Goal: Information Seeking & Learning: Find specific fact

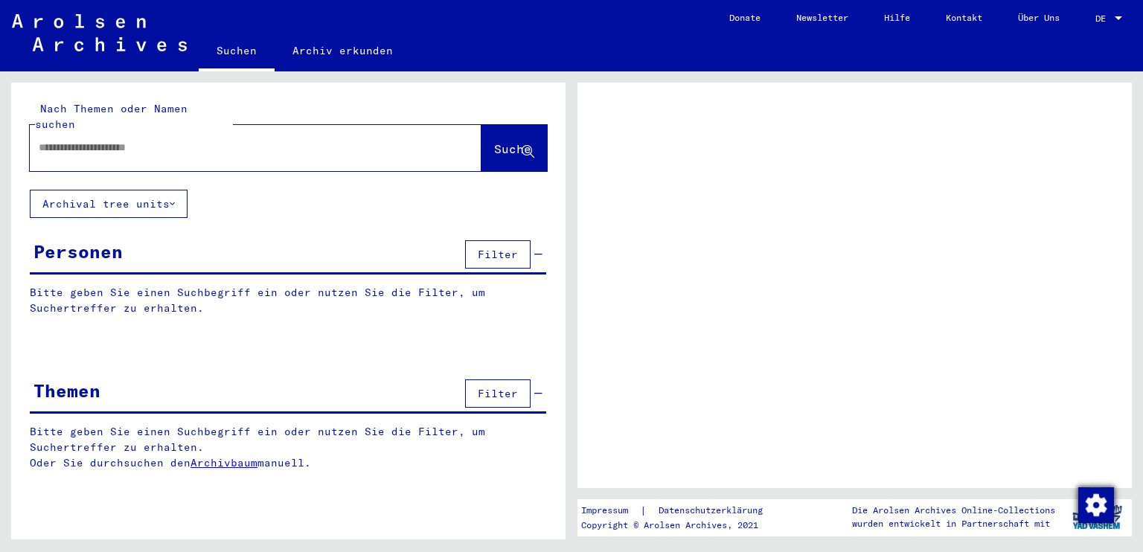
click at [1100, 503] on img "button" at bounding box center [1096, 506] width 36 height 36
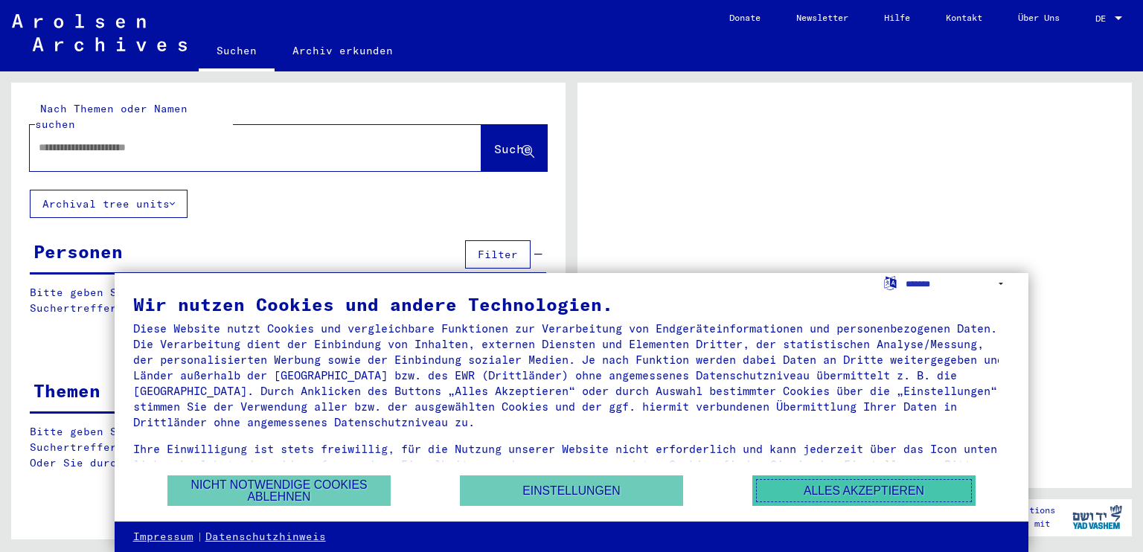
click at [896, 498] on button "Alles akzeptieren" at bounding box center [863, 491] width 223 height 31
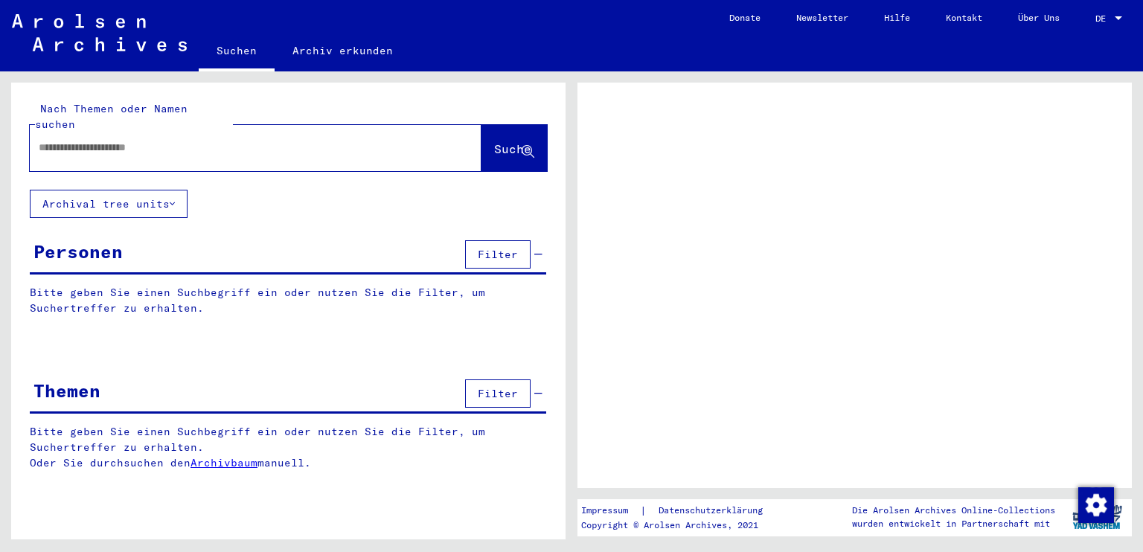
click at [1099, 17] on span "DE" at bounding box center [1104, 18] width 16 height 10
click at [1111, 14] on span "DE" at bounding box center [1104, 18] width 16 height 10
click at [325, 140] on input "text" at bounding box center [242, 148] width 407 height 16
click at [1107, 20] on span "DE" at bounding box center [1104, 18] width 16 height 10
click at [1116, 20] on div at bounding box center [1118, 18] width 13 height 10
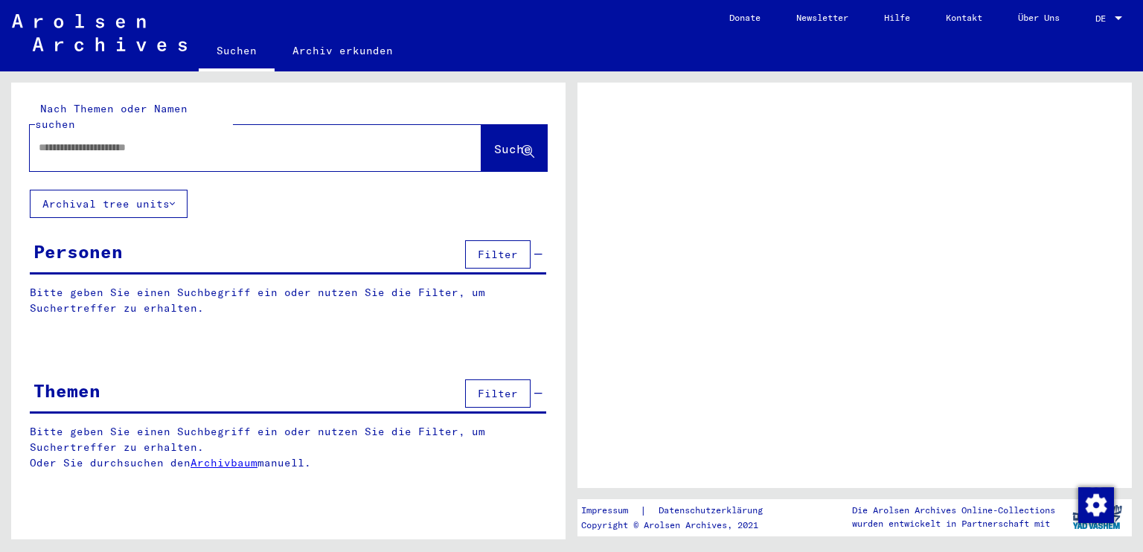
click at [1119, 17] on div at bounding box center [1118, 18] width 7 height 4
click at [352, 140] on input "text" at bounding box center [242, 148] width 407 height 16
paste input "*********"
type input "*********"
click at [482, 149] on button "Suche" at bounding box center [514, 148] width 65 height 46
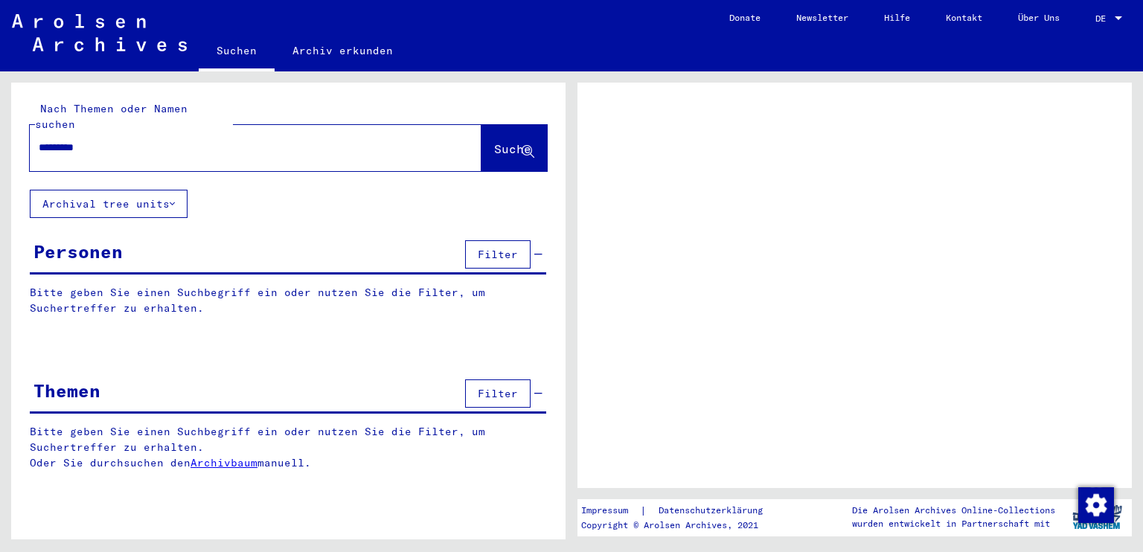
click at [513, 141] on span "Suche" at bounding box center [512, 148] width 37 height 15
click at [1108, 17] on span "DE" at bounding box center [1104, 18] width 16 height 10
click at [512, 141] on span "Suche" at bounding box center [512, 148] width 37 height 15
click at [502, 141] on span "Suche" at bounding box center [512, 148] width 37 height 15
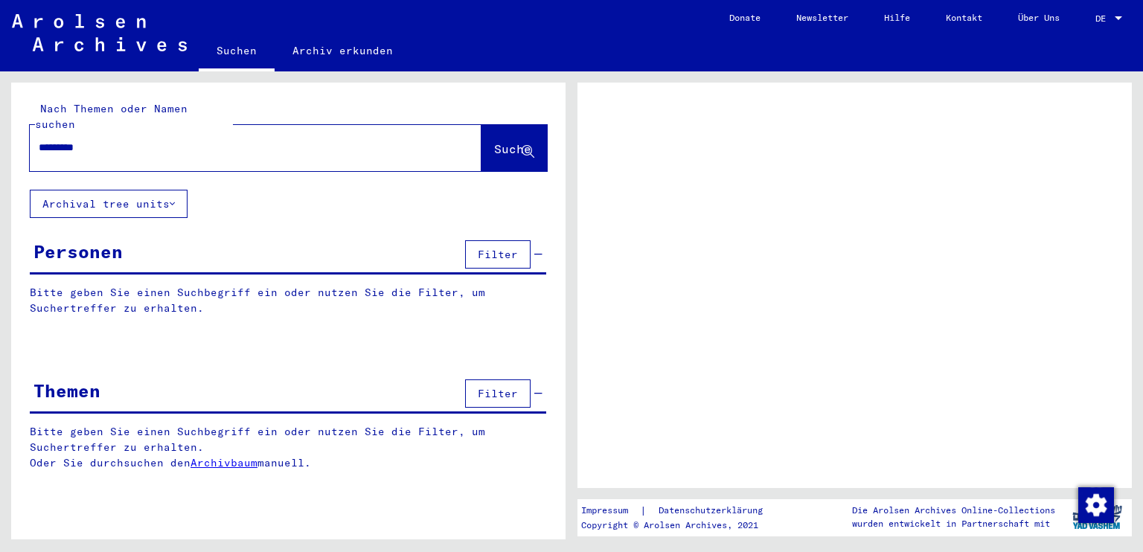
click at [370, 140] on input "*********" at bounding box center [242, 148] width 407 height 16
click at [1108, 16] on span "DE" at bounding box center [1104, 18] width 16 height 10
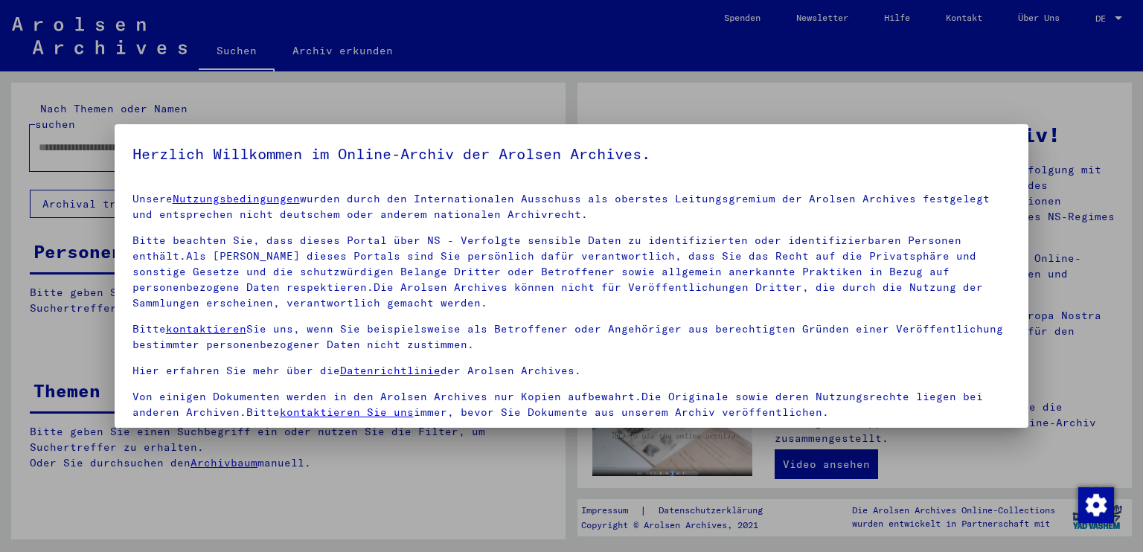
scroll to position [127, 0]
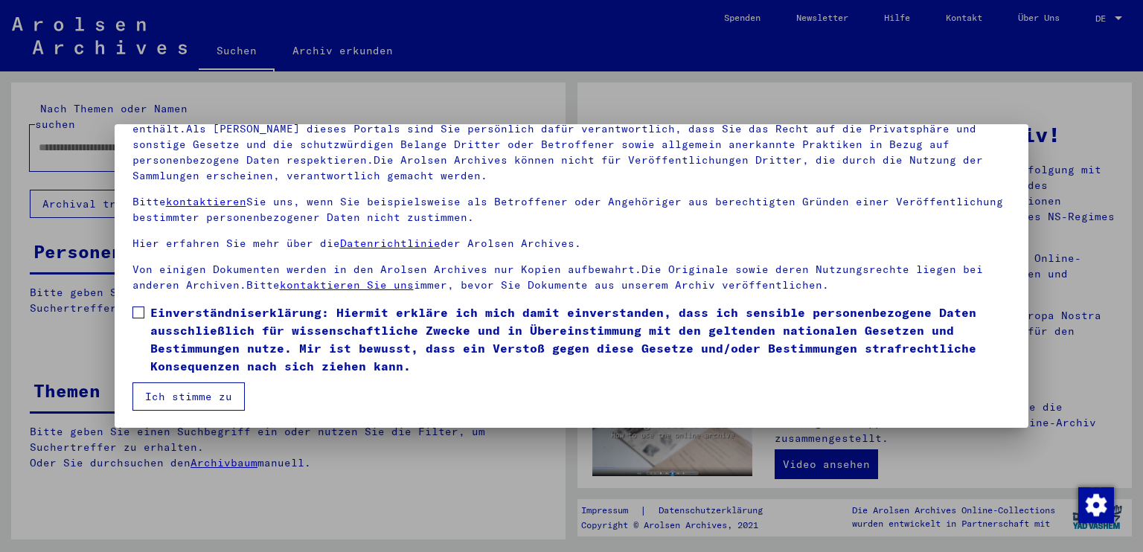
click at [144, 308] on label "Einverständniserklärung: Hiermit erkläre ich mich damit einverstanden, dass ich…" at bounding box center [571, 339] width 879 height 71
click at [211, 398] on button "Ich stimme zu" at bounding box center [188, 397] width 112 height 28
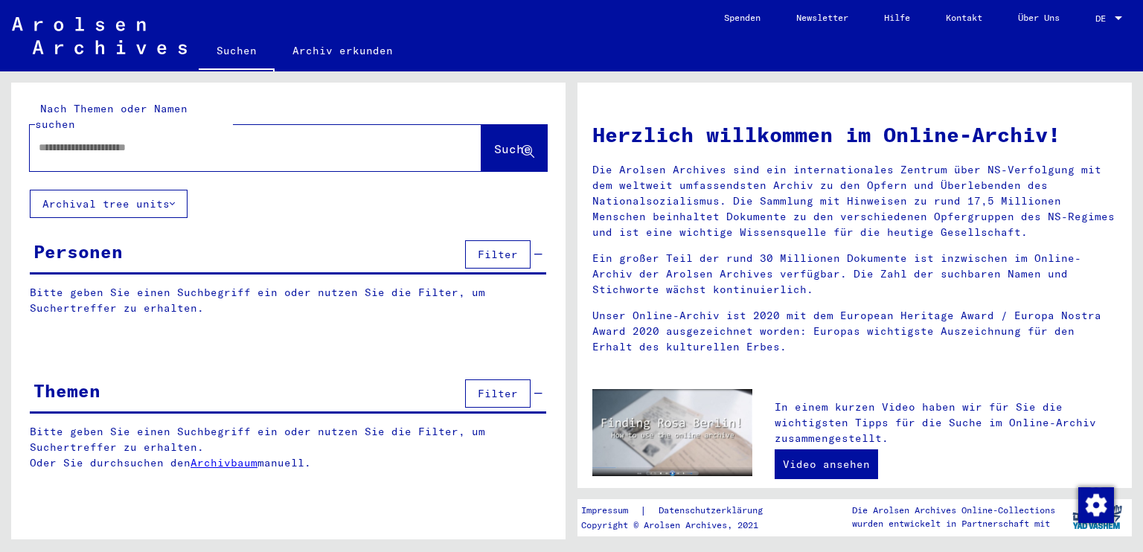
click at [1113, 14] on div at bounding box center [1118, 18] width 13 height 10
click at [1078, 30] on span "English" at bounding box center [1081, 26] width 36 height 11
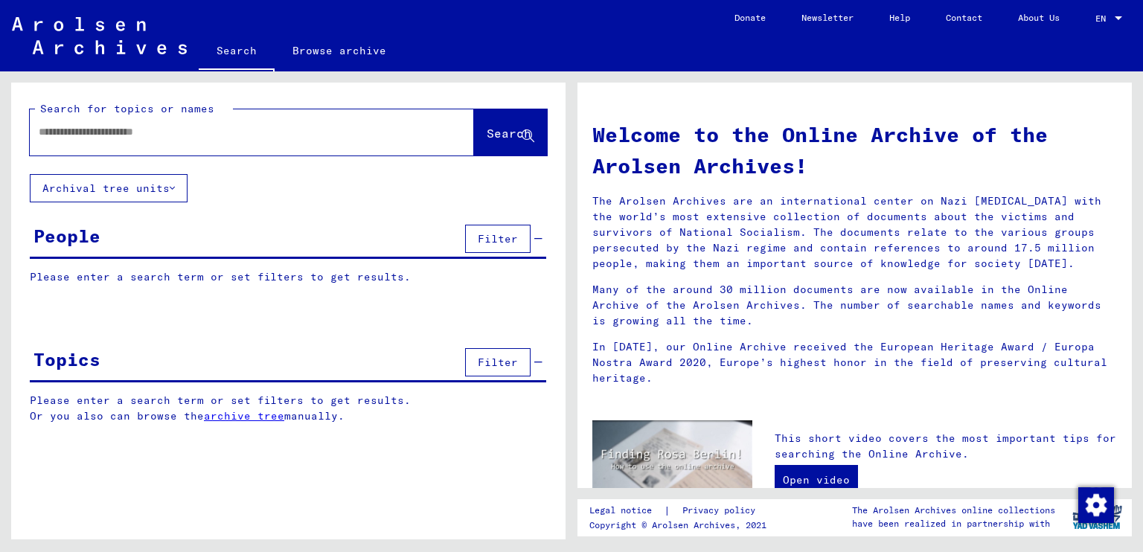
click at [354, 128] on input "text" at bounding box center [234, 132] width 391 height 16
paste input "*********"
click at [511, 135] on span "Search" at bounding box center [509, 133] width 45 height 15
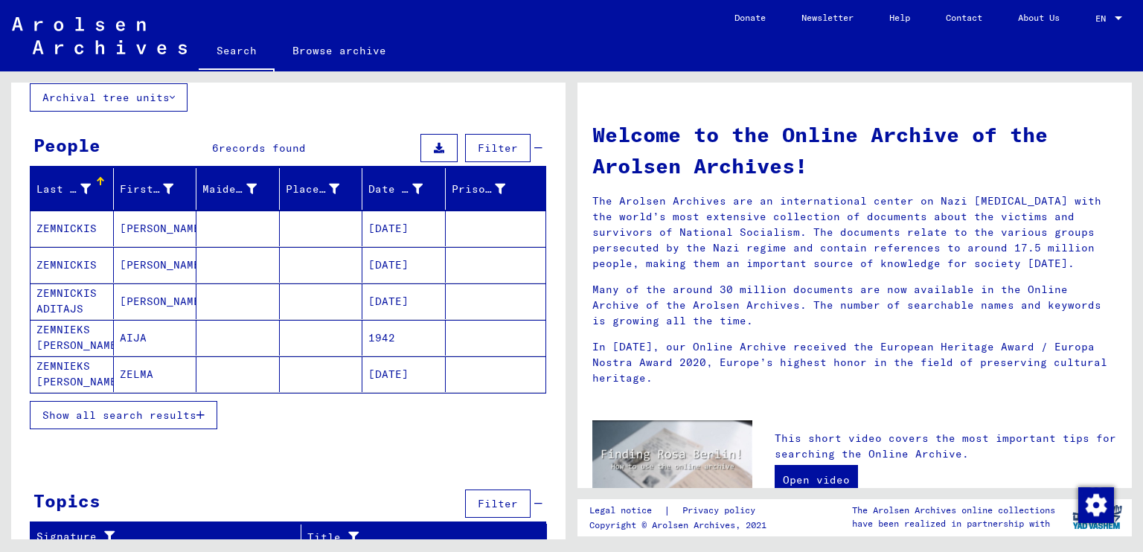
scroll to position [89, 0]
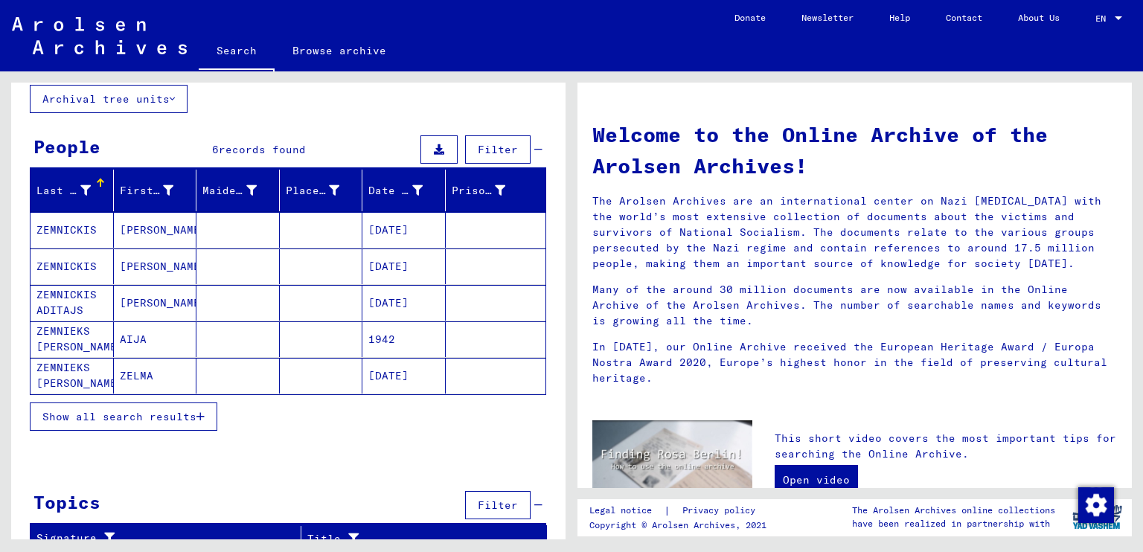
click at [159, 418] on span "Show all search results" at bounding box center [119, 416] width 154 height 13
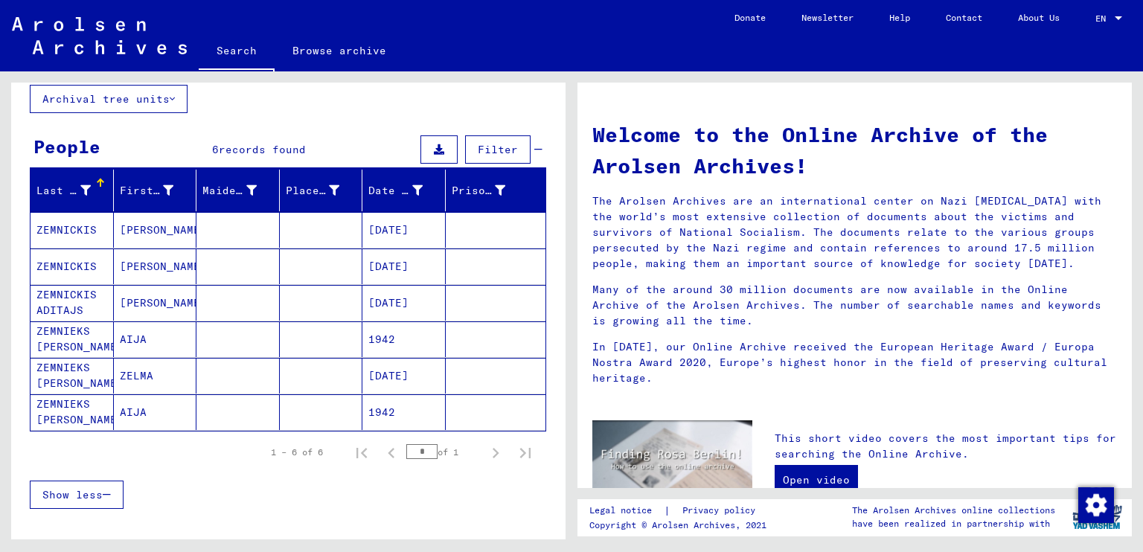
click at [68, 257] on mat-cell "ZEMNICKIS" at bounding box center [72, 267] width 83 height 36
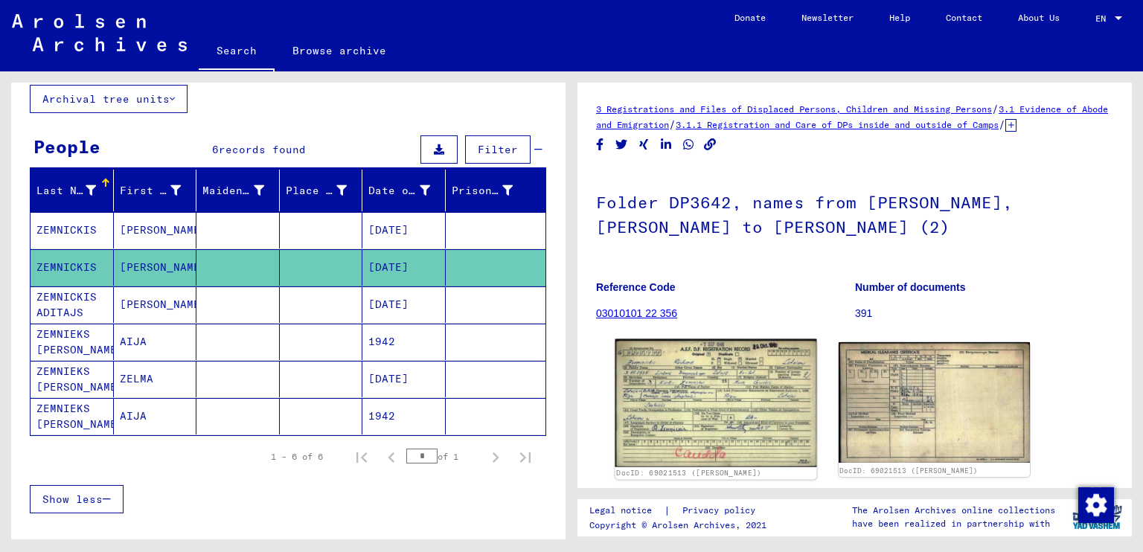
click at [691, 392] on img at bounding box center [716, 403] width 201 height 128
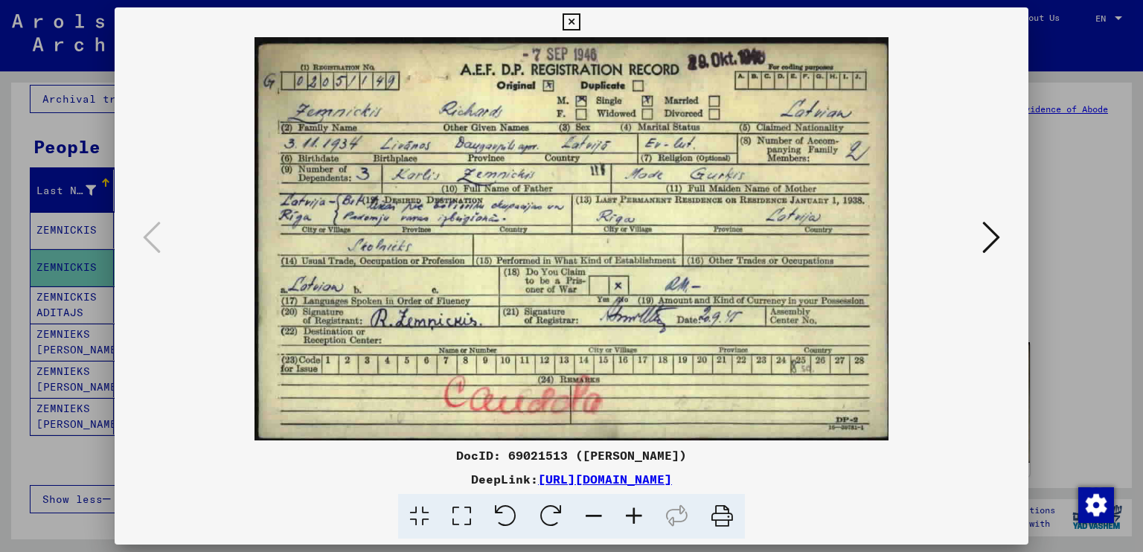
click at [573, 20] on icon at bounding box center [571, 22] width 17 height 18
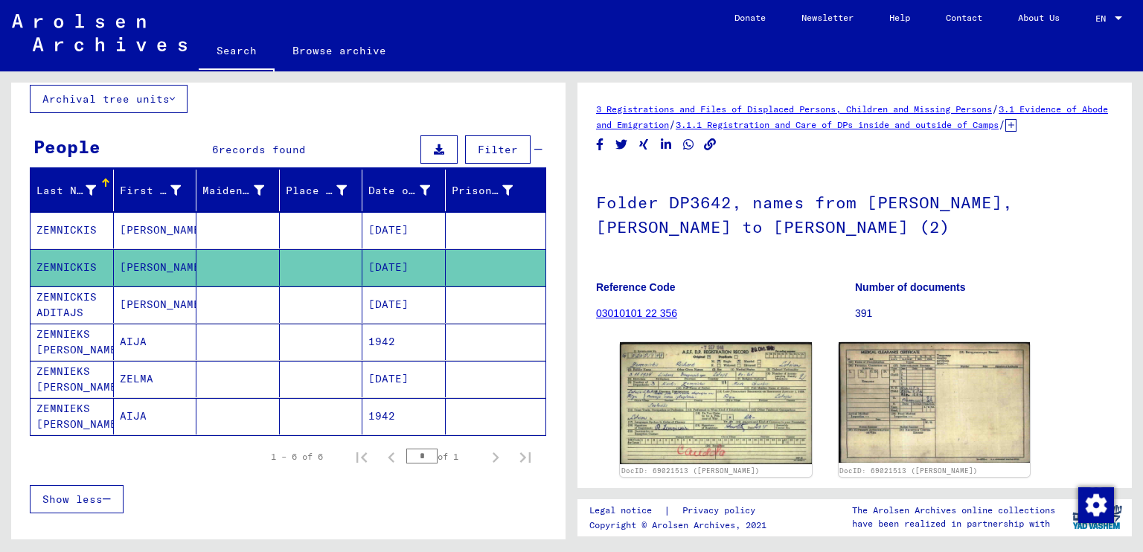
click at [144, 229] on mat-cell "[PERSON_NAME]" at bounding box center [155, 230] width 83 height 36
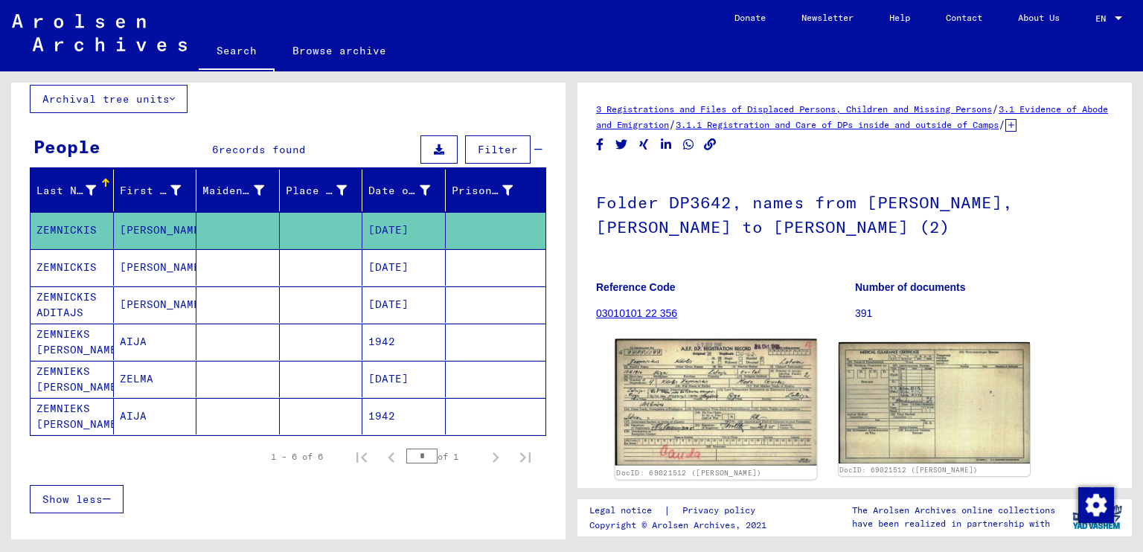
click at [678, 411] on img at bounding box center [716, 402] width 201 height 127
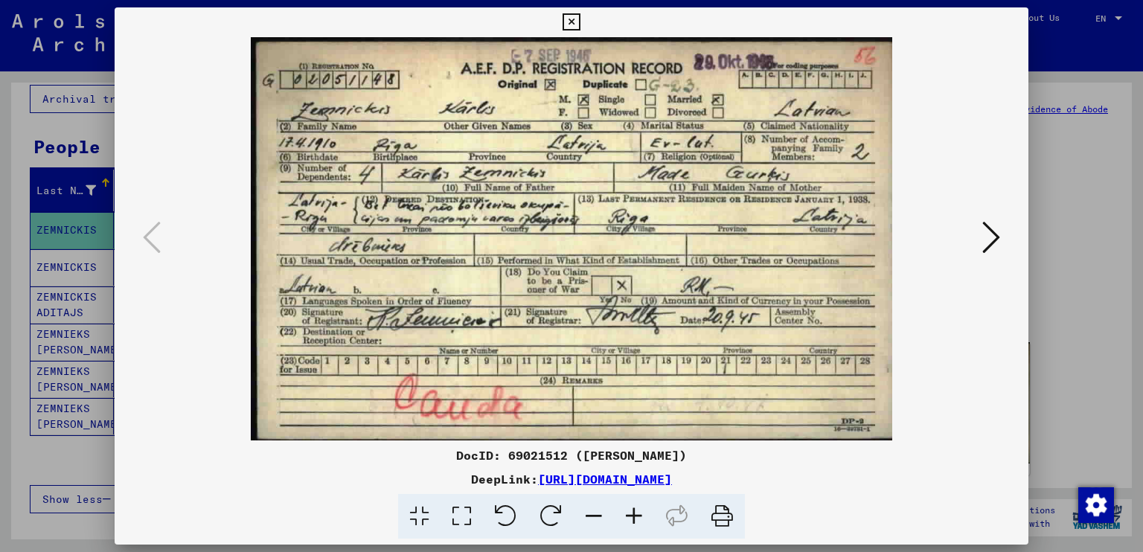
click at [572, 28] on icon at bounding box center [571, 22] width 17 height 18
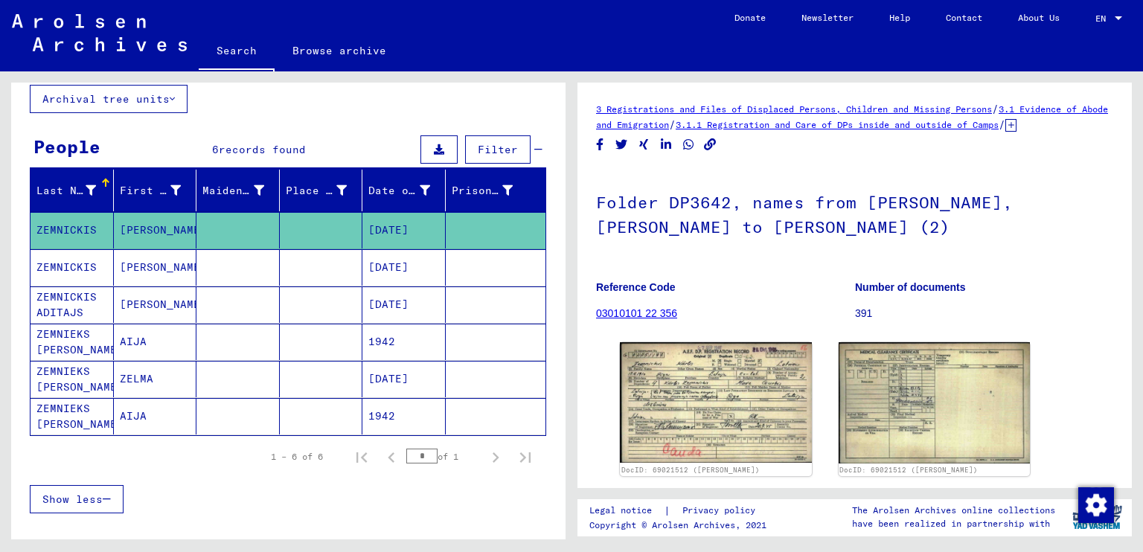
click at [249, 305] on mat-cell at bounding box center [237, 305] width 83 height 36
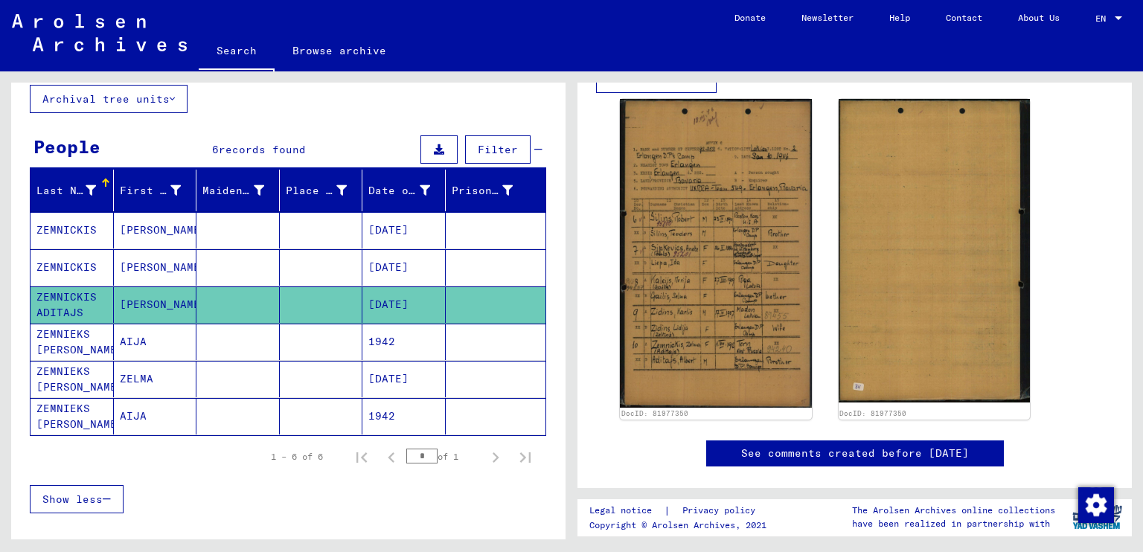
scroll to position [255, 0]
click at [161, 342] on mat-cell "AIJA" at bounding box center [155, 342] width 83 height 36
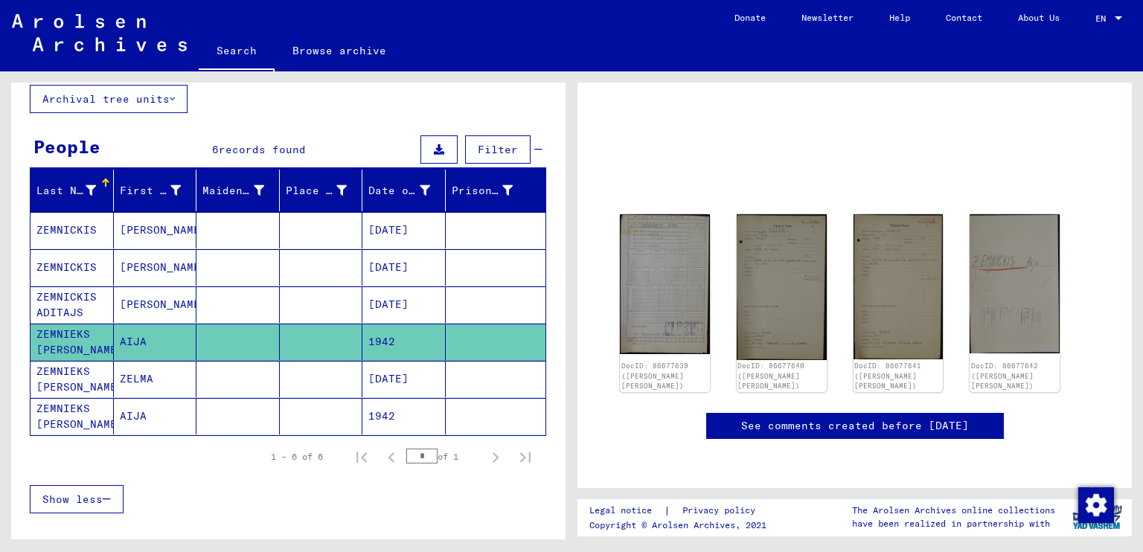
scroll to position [78, 0]
click at [654, 249] on img at bounding box center [665, 283] width 95 height 147
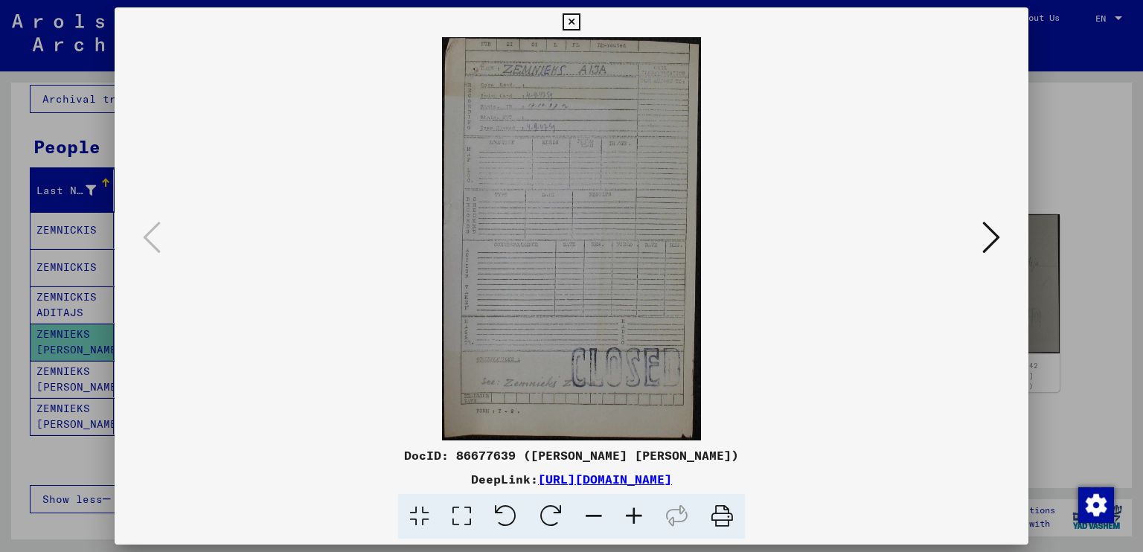
click at [996, 239] on icon at bounding box center [991, 238] width 18 height 36
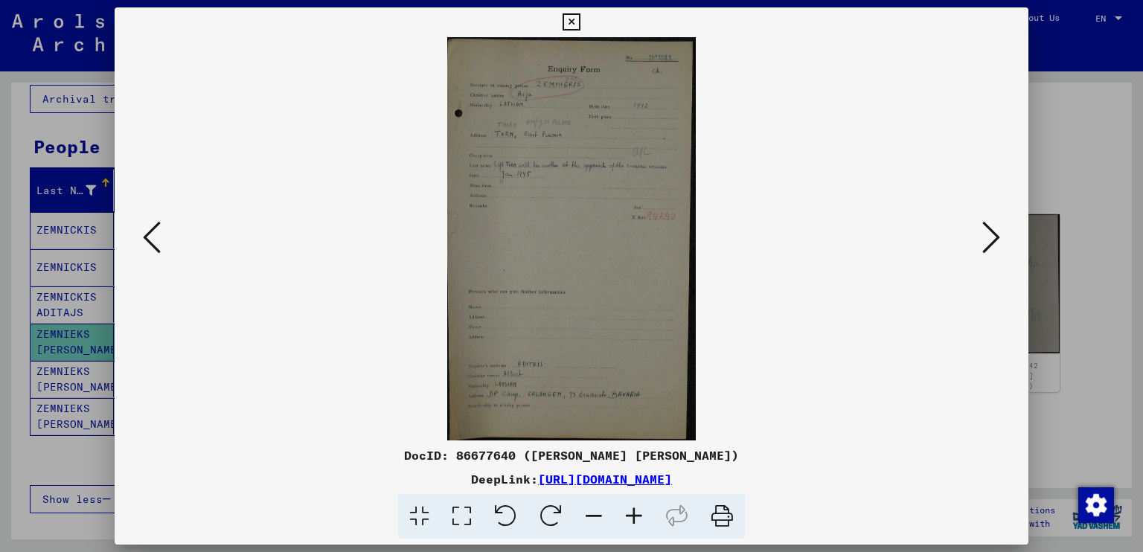
click at [637, 514] on icon at bounding box center [634, 516] width 40 height 45
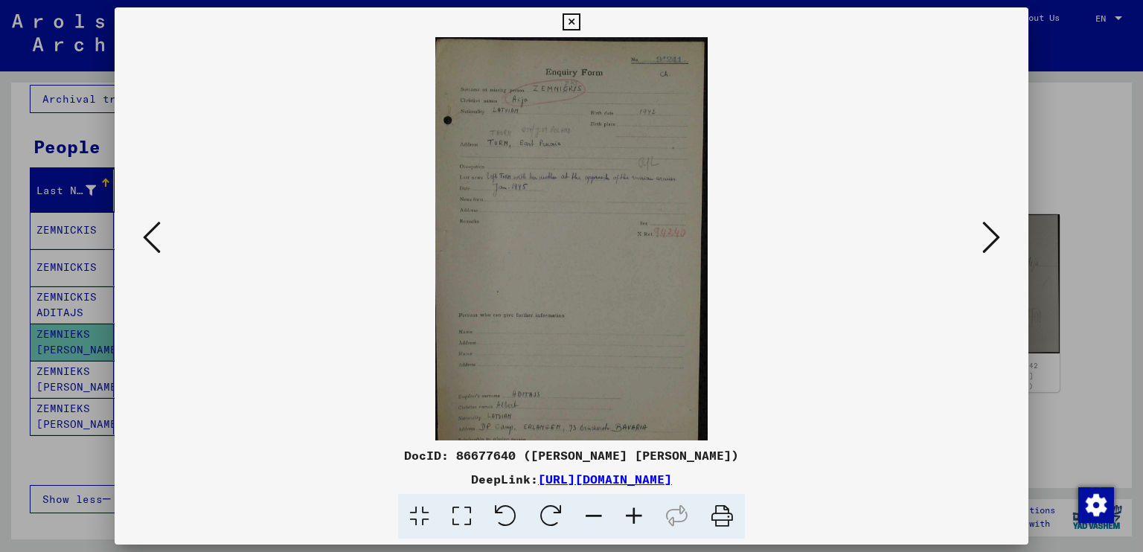
click at [637, 514] on icon at bounding box center [634, 516] width 40 height 45
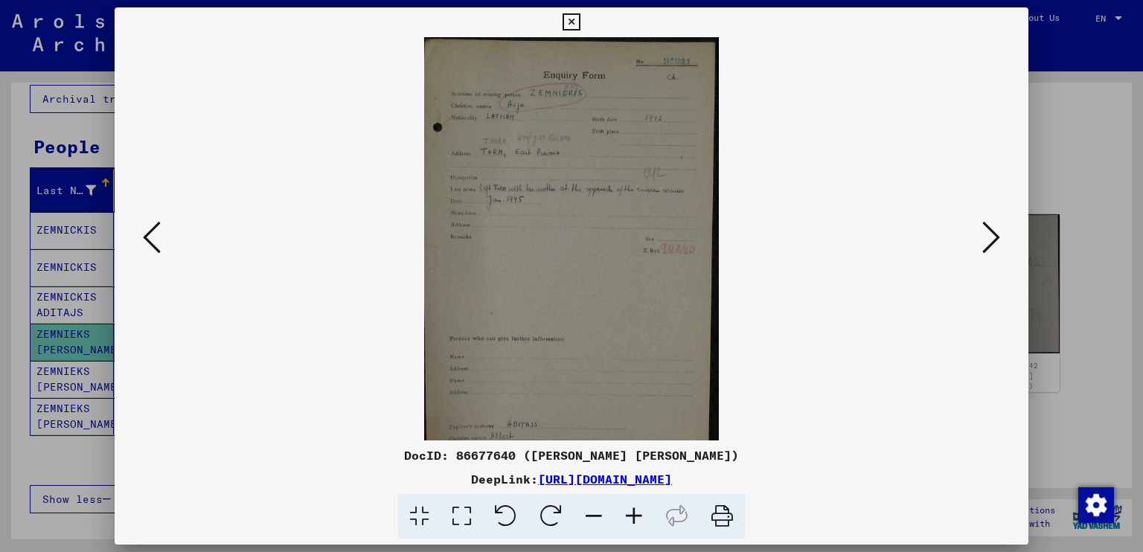
click at [637, 514] on icon at bounding box center [634, 516] width 40 height 45
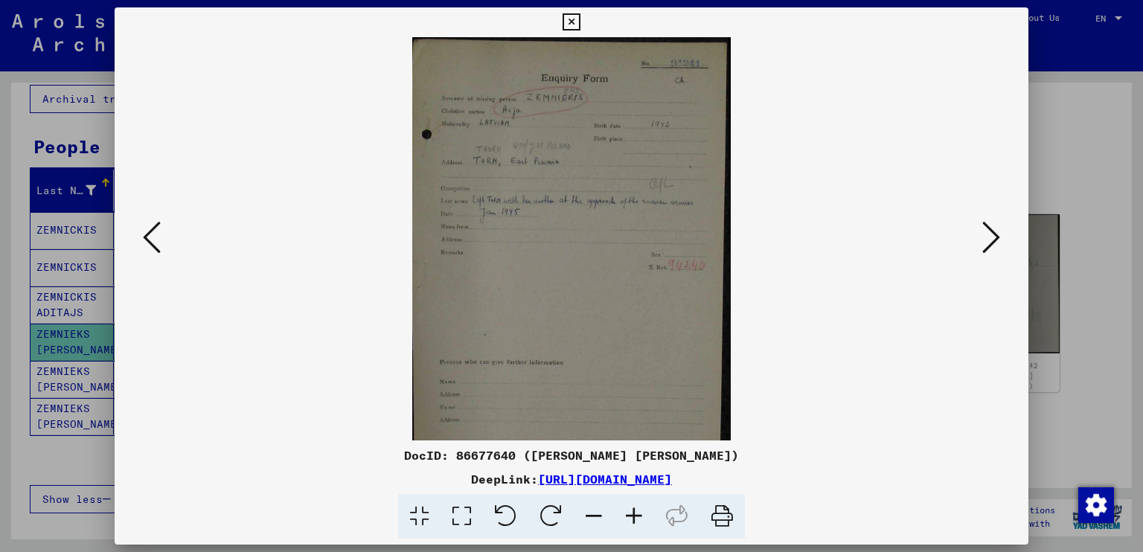
click at [637, 514] on icon at bounding box center [634, 516] width 40 height 45
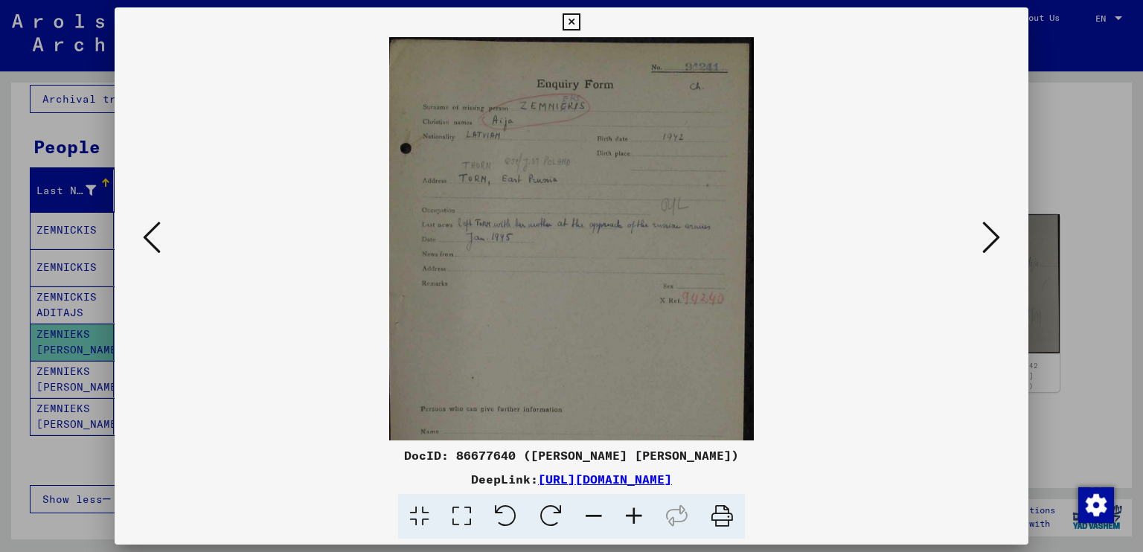
click at [637, 514] on icon at bounding box center [634, 516] width 40 height 45
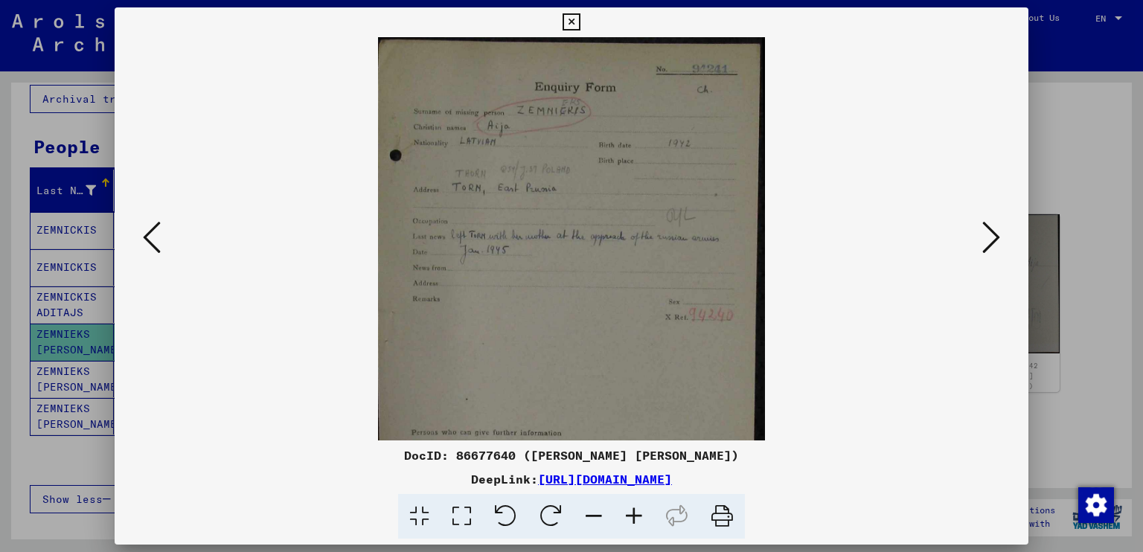
click at [637, 514] on icon at bounding box center [634, 516] width 40 height 45
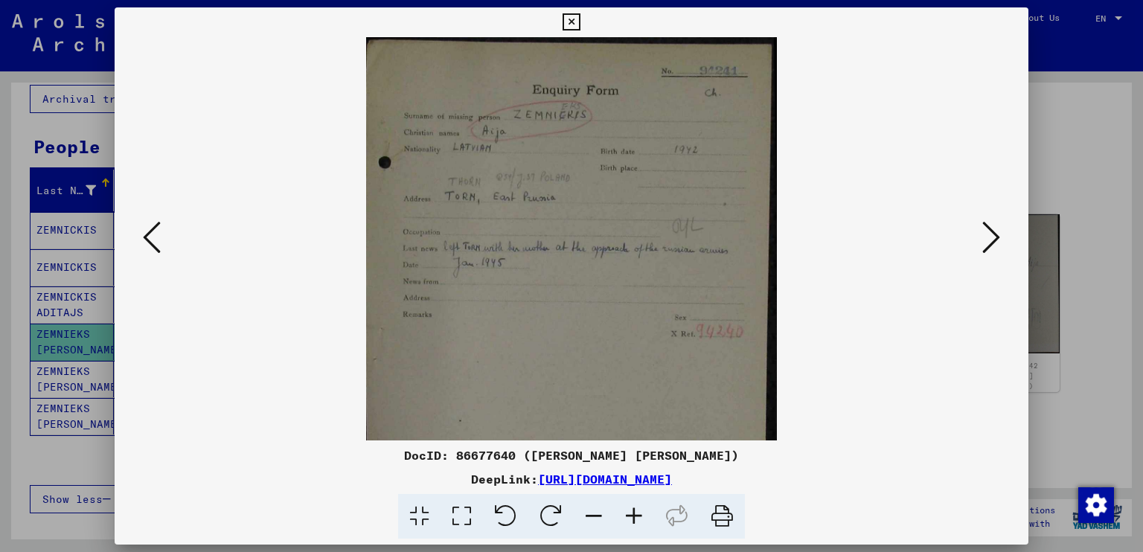
click at [637, 514] on icon at bounding box center [634, 516] width 40 height 45
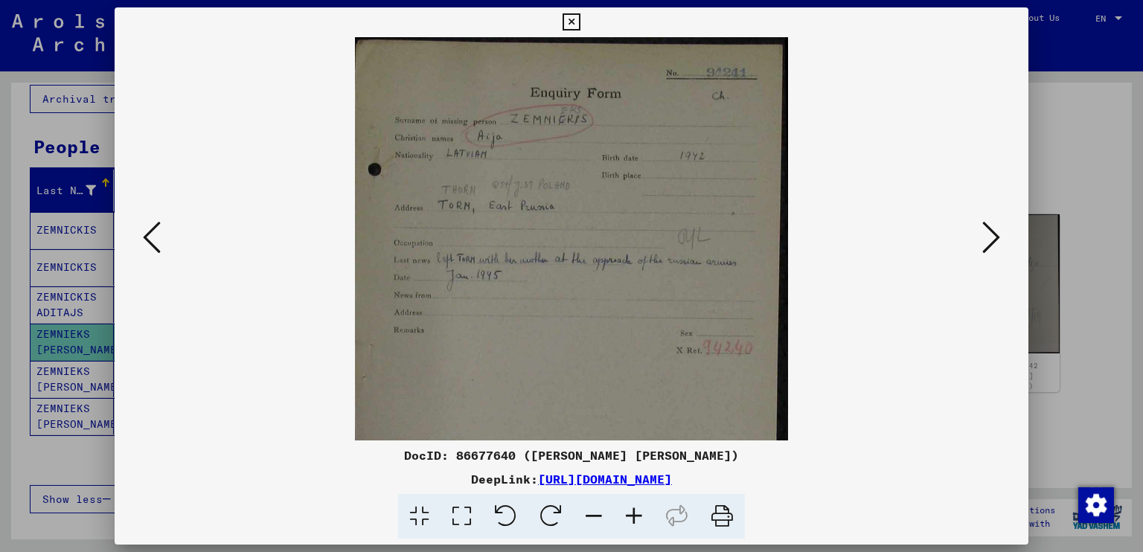
click at [637, 514] on icon at bounding box center [634, 516] width 40 height 45
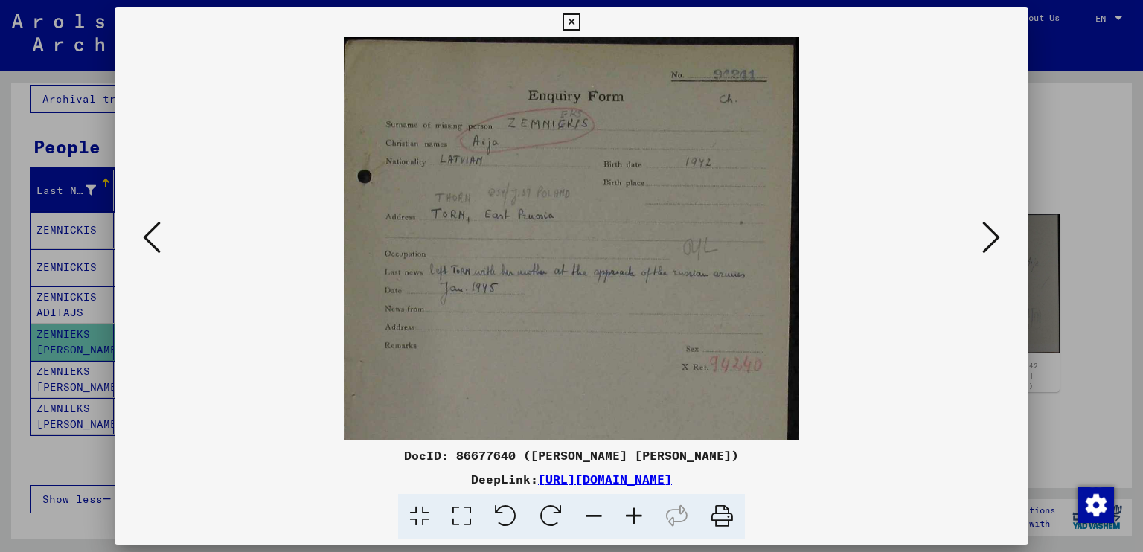
drag, startPoint x: 572, startPoint y: 425, endPoint x: 563, endPoint y: 312, distance: 113.5
click at [599, 138] on img at bounding box center [572, 406] width 456 height 738
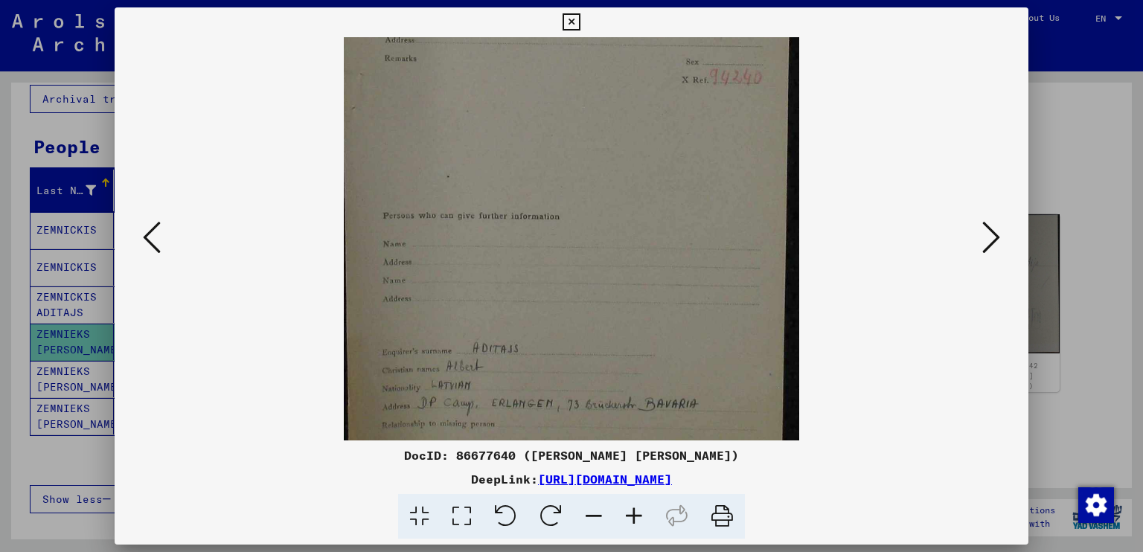
scroll to position [334, 0]
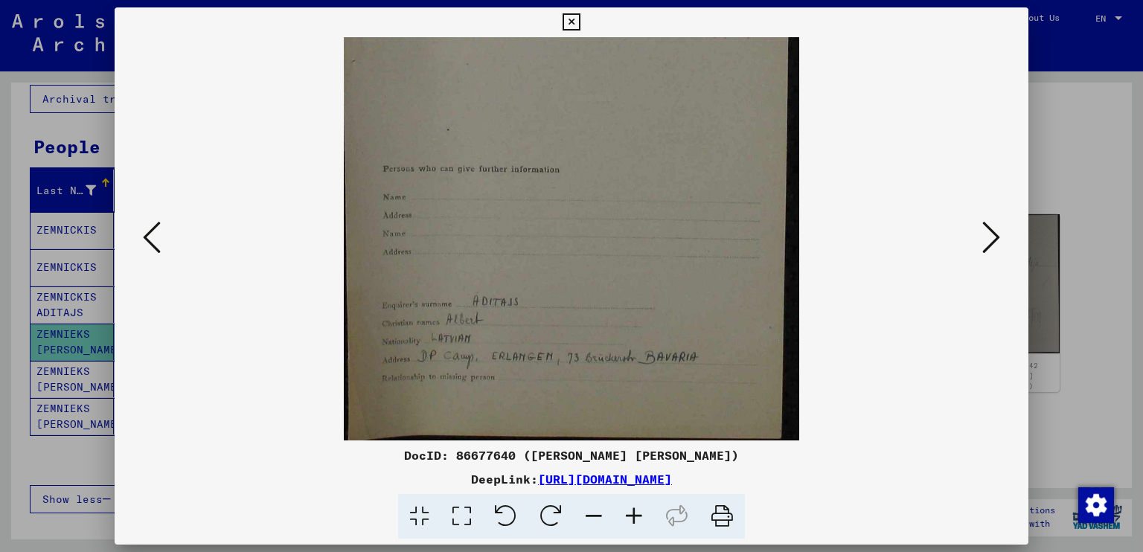
drag, startPoint x: 561, startPoint y: 316, endPoint x: 563, endPoint y: 207, distance: 108.7
click at [563, 207] on img at bounding box center [572, 72] width 456 height 738
click at [994, 228] on icon at bounding box center [991, 238] width 18 height 36
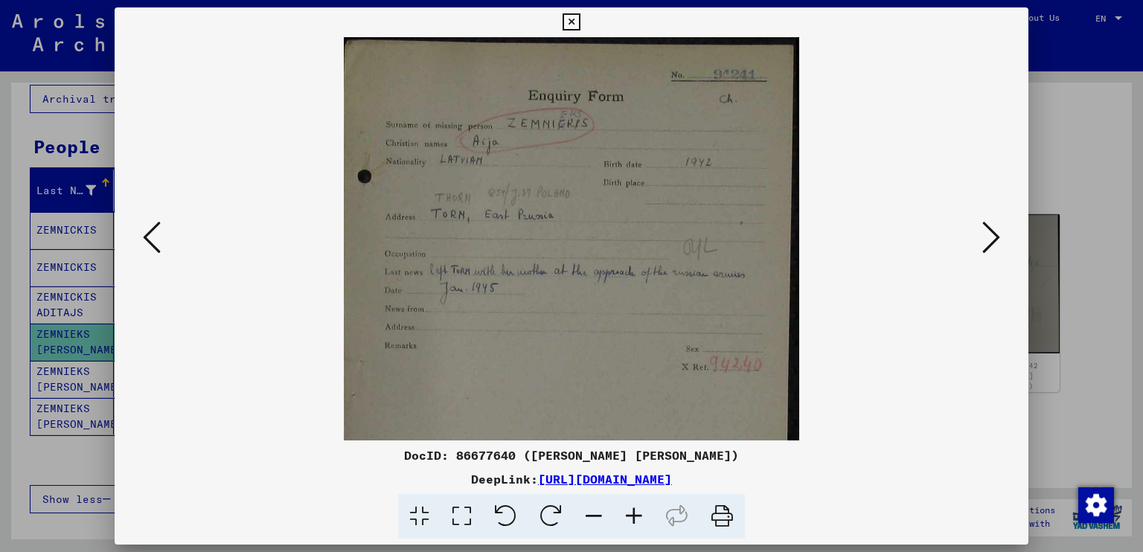
click at [994, 228] on icon at bounding box center [991, 238] width 18 height 36
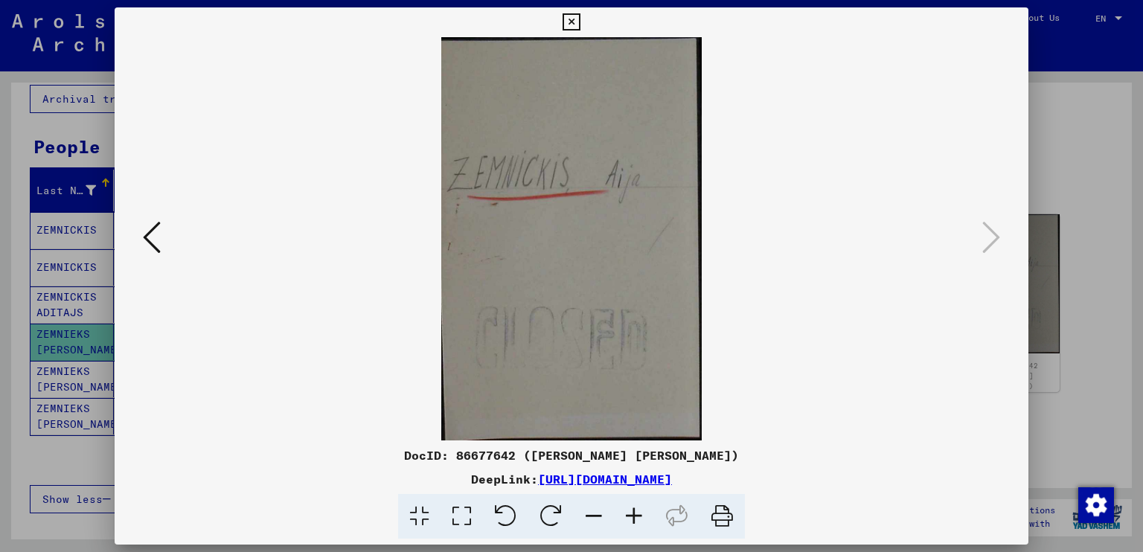
click at [159, 239] on icon at bounding box center [152, 238] width 18 height 36
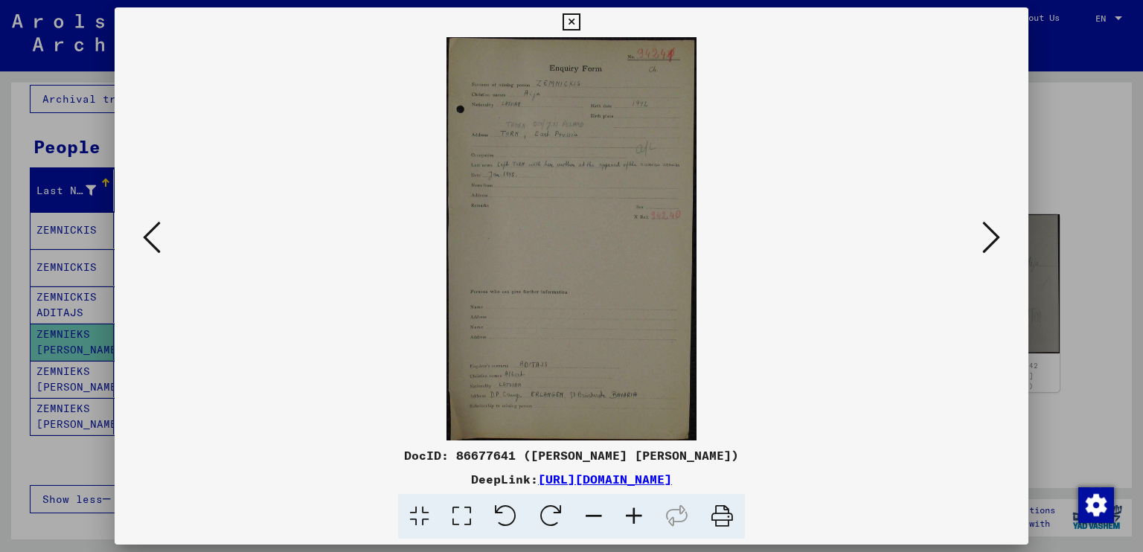
click at [992, 234] on icon at bounding box center [991, 238] width 18 height 36
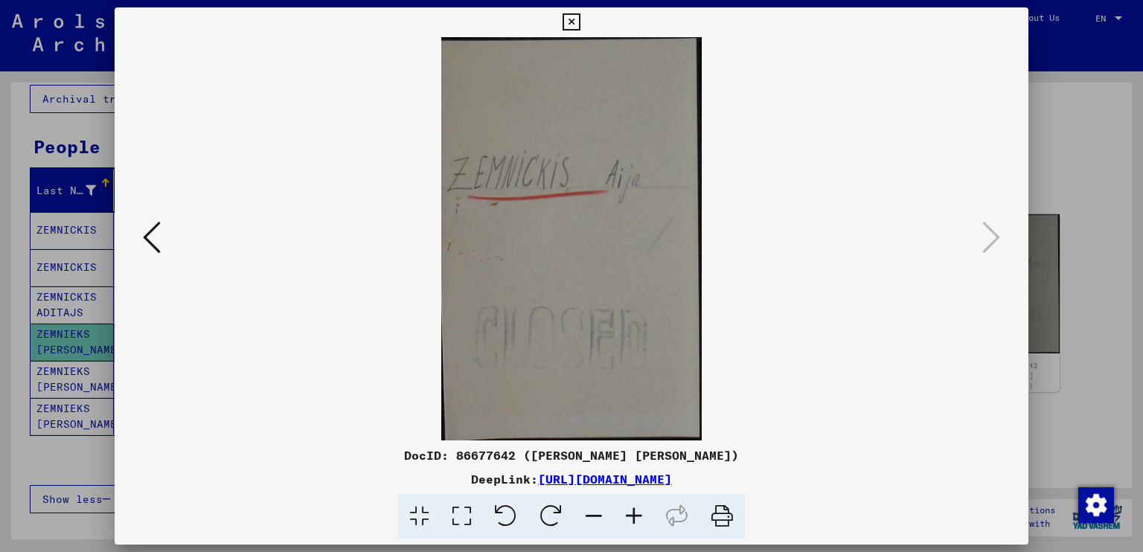
click at [572, 22] on icon at bounding box center [571, 22] width 17 height 18
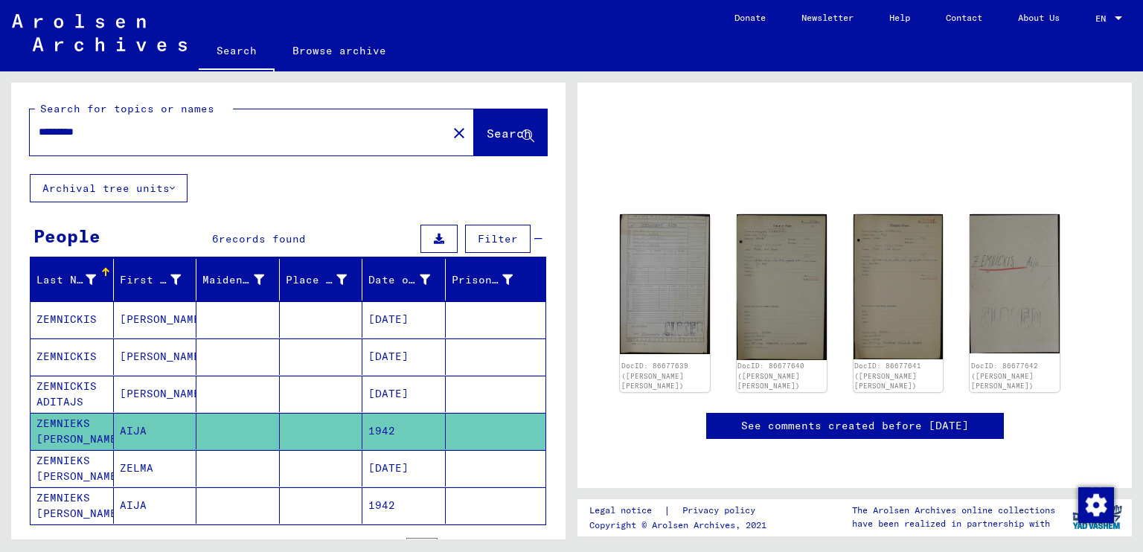
click at [112, 136] on input "*********" at bounding box center [239, 132] width 400 height 16
click at [474, 144] on button "Search" at bounding box center [510, 132] width 73 height 46
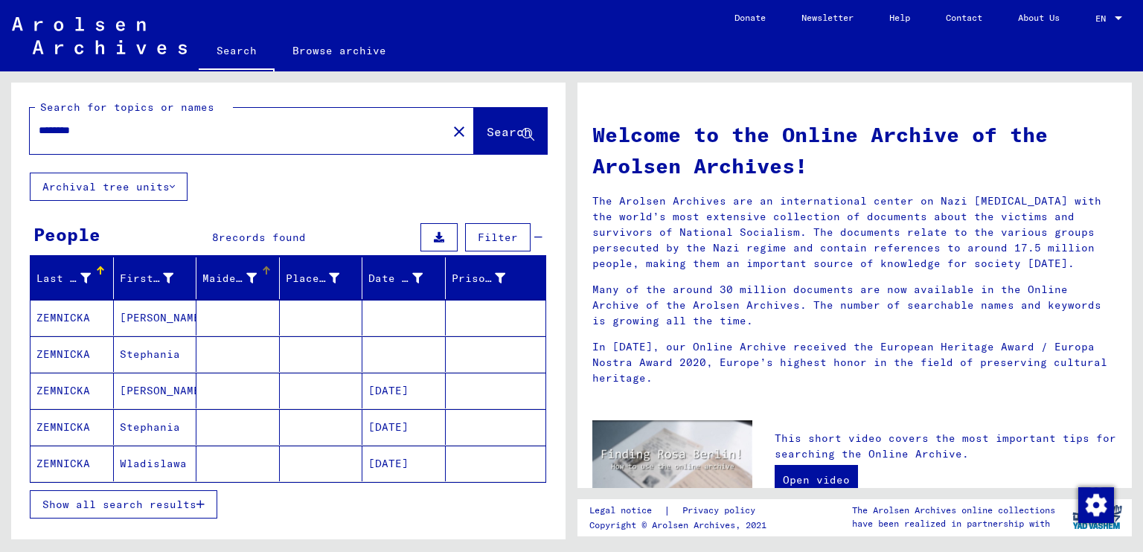
scroll to position [86, 0]
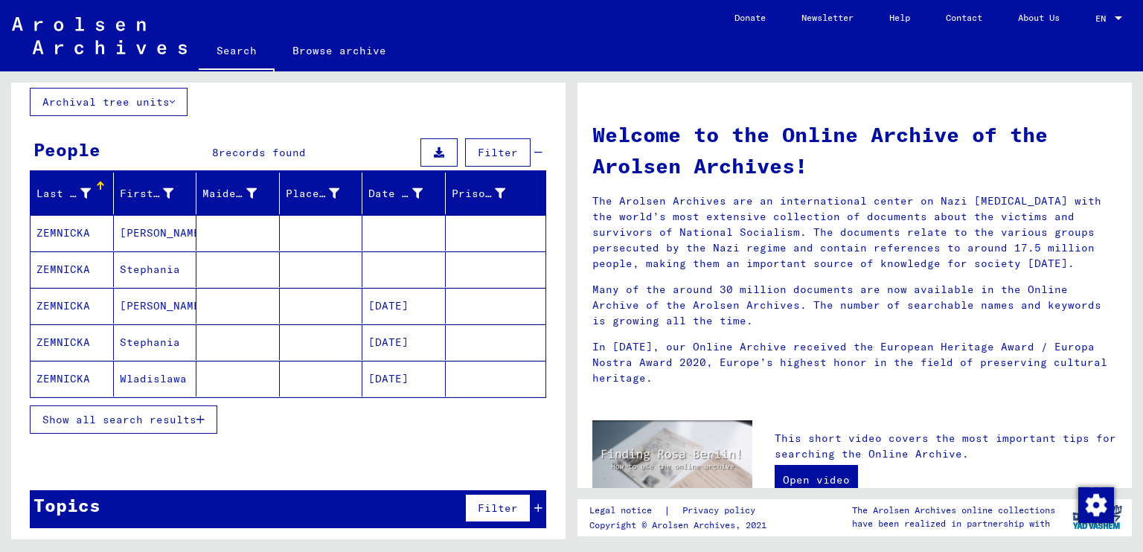
click at [166, 413] on span "Show all search results" at bounding box center [119, 419] width 154 height 13
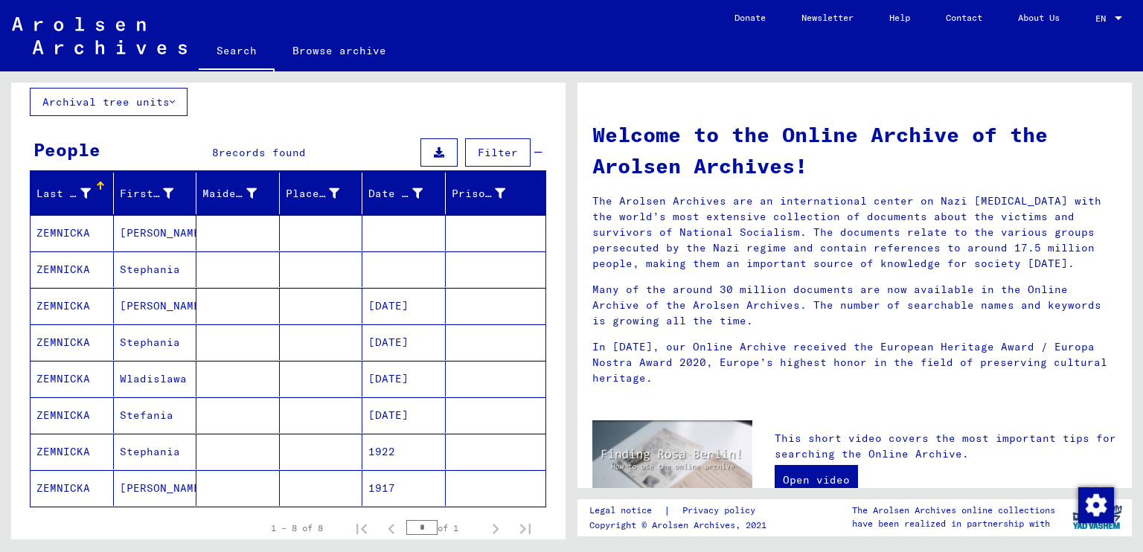
click at [163, 342] on mat-cell "Stephania" at bounding box center [155, 343] width 83 height 36
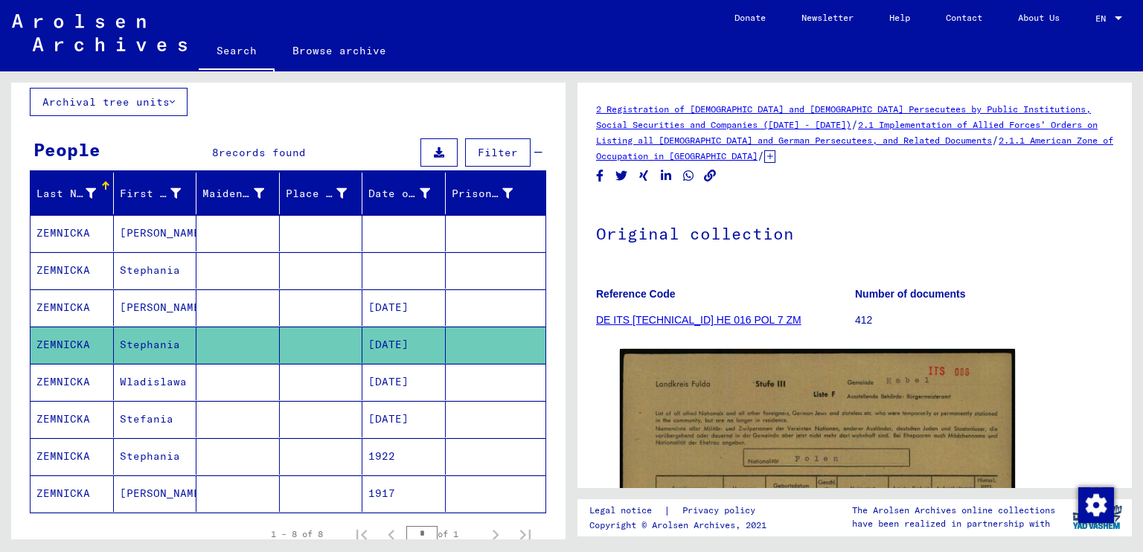
click at [235, 307] on mat-cell at bounding box center [237, 308] width 83 height 36
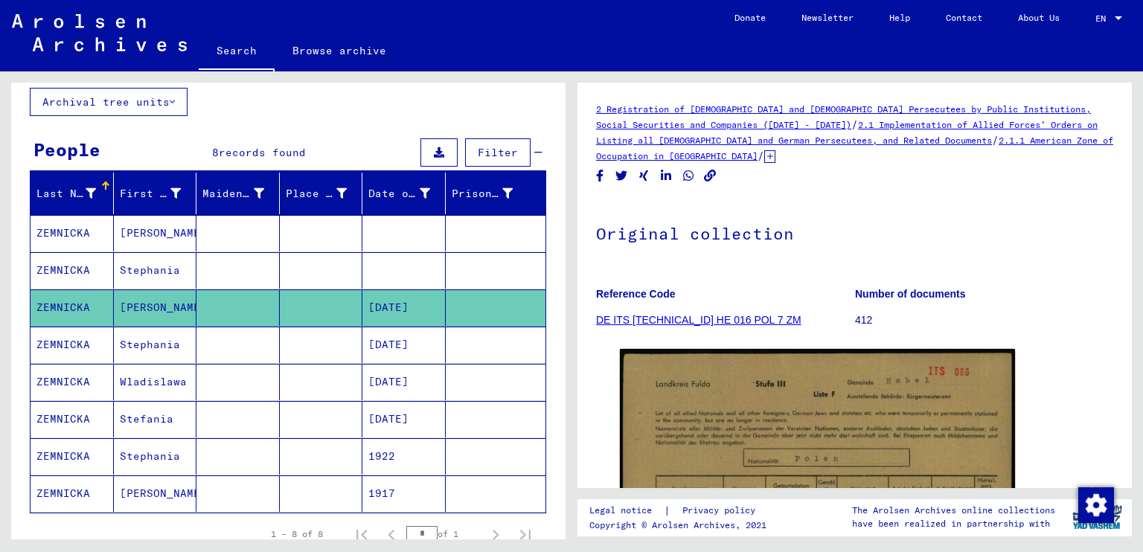
click at [167, 382] on mat-cell "Wladislawa" at bounding box center [155, 382] width 83 height 36
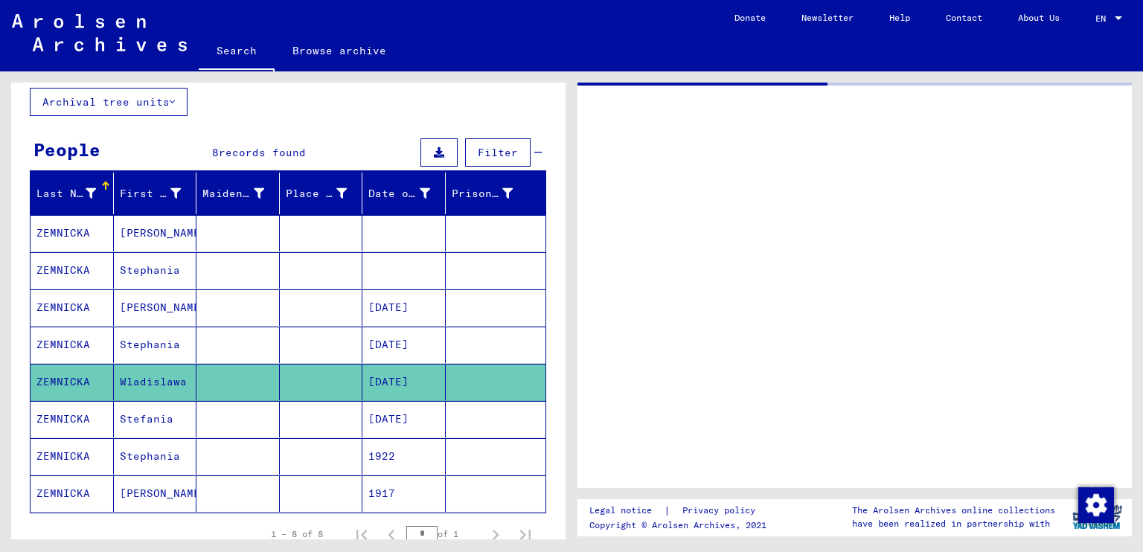
click at [167, 382] on mat-cell "Wladislawa" at bounding box center [155, 382] width 83 height 36
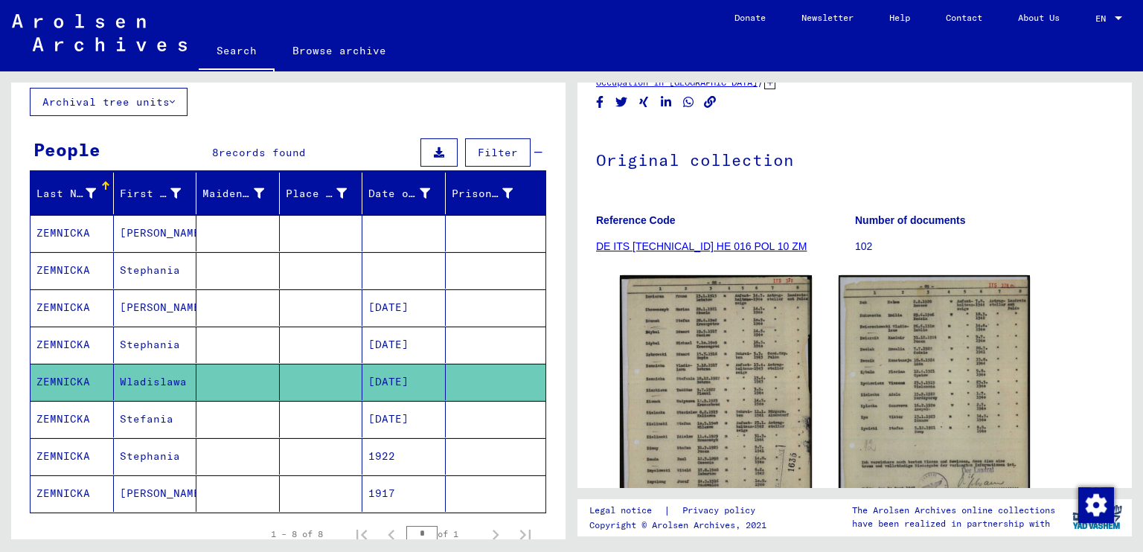
scroll to position [74, 0]
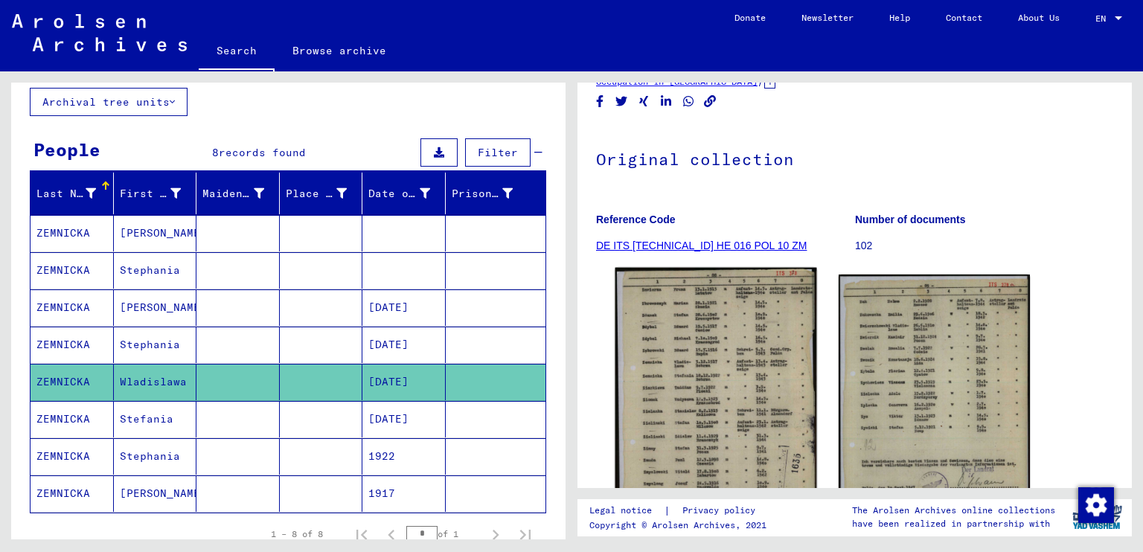
click at [692, 335] on img at bounding box center [716, 408] width 201 height 281
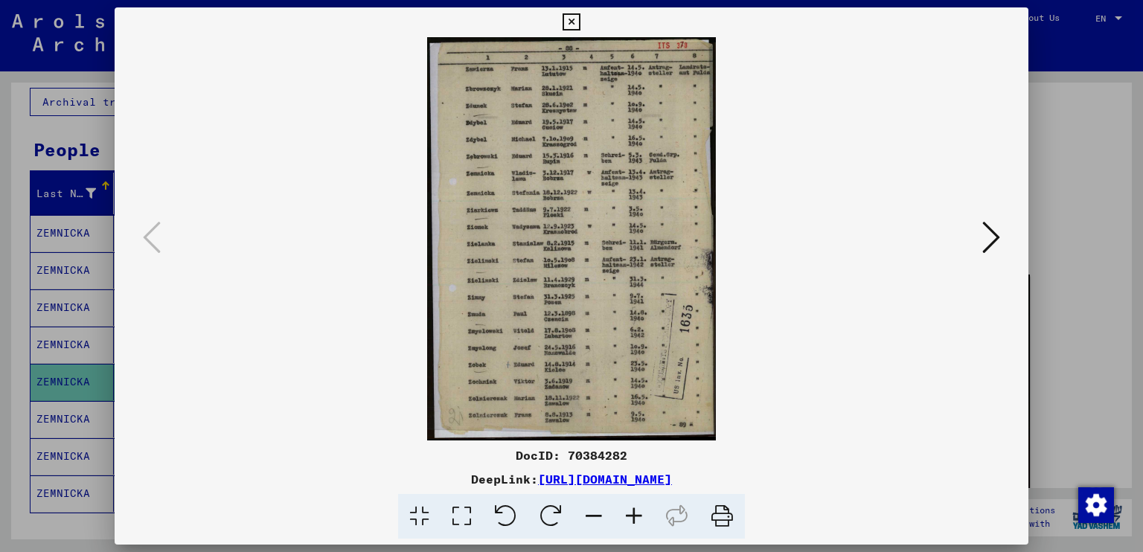
click at [569, 30] on icon at bounding box center [571, 22] width 17 height 18
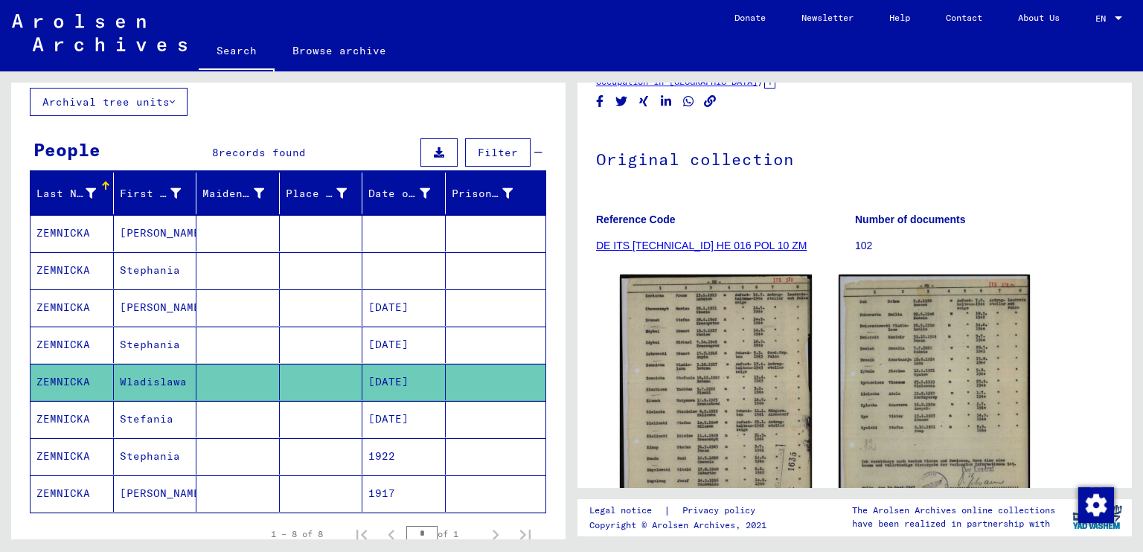
click at [118, 464] on mat-cell "Stephania" at bounding box center [155, 456] width 83 height 36
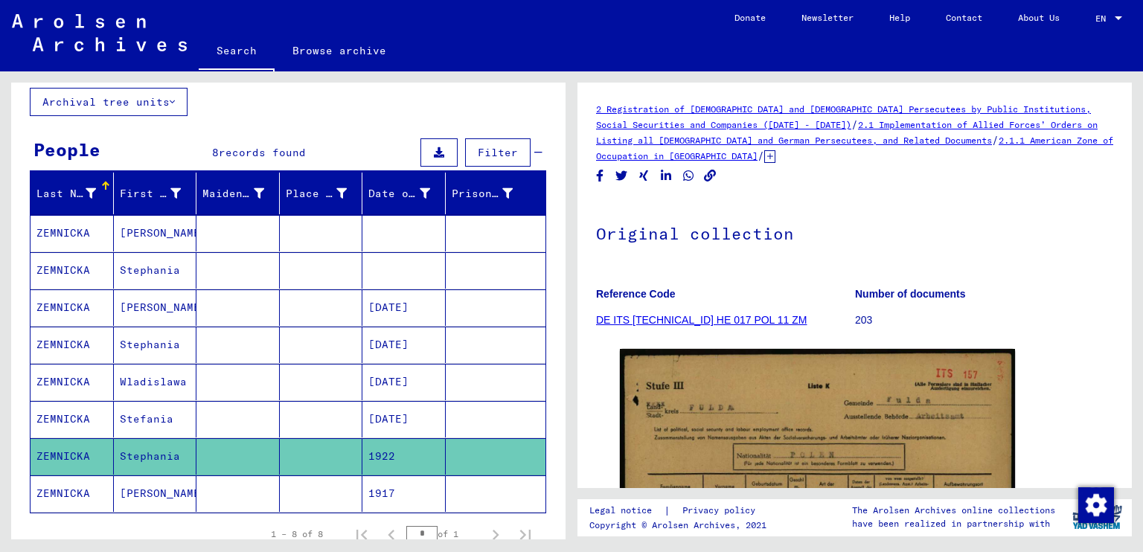
click at [151, 487] on mat-cell "[PERSON_NAME]" at bounding box center [155, 494] width 83 height 36
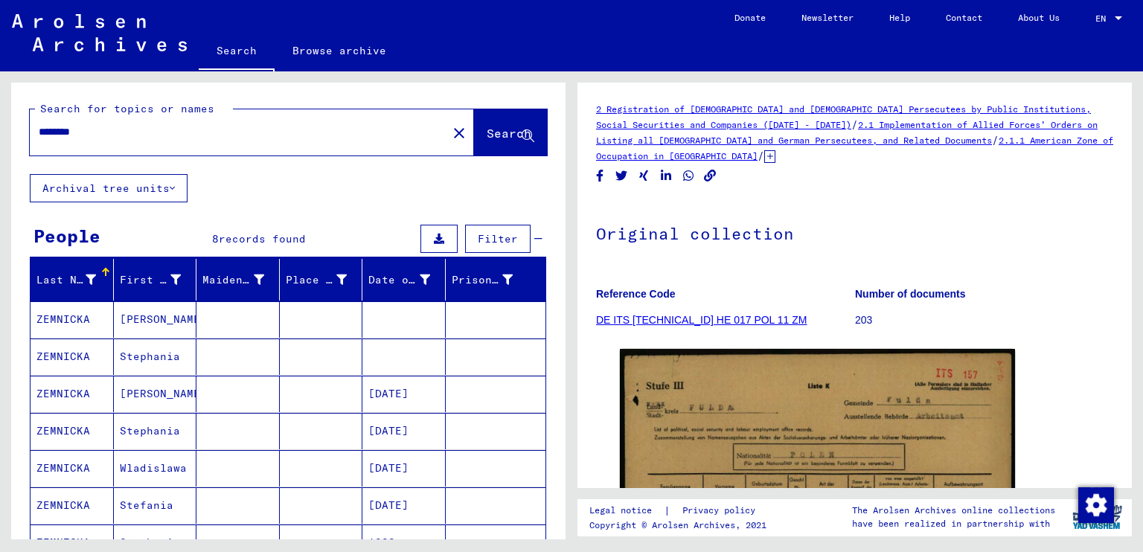
click at [115, 130] on input "********" at bounding box center [239, 132] width 400 height 16
type input "*******"
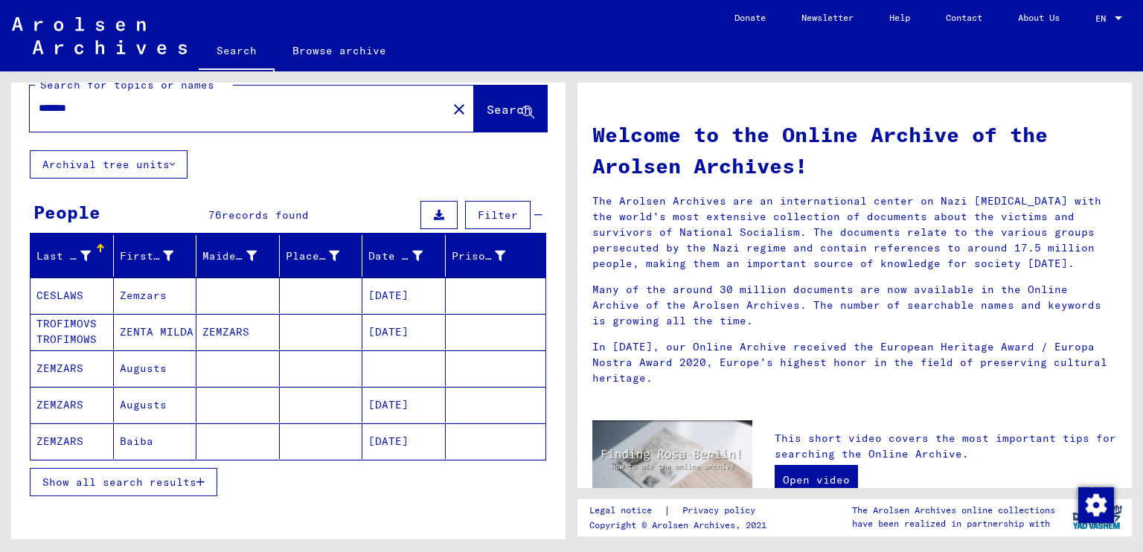
scroll to position [25, 0]
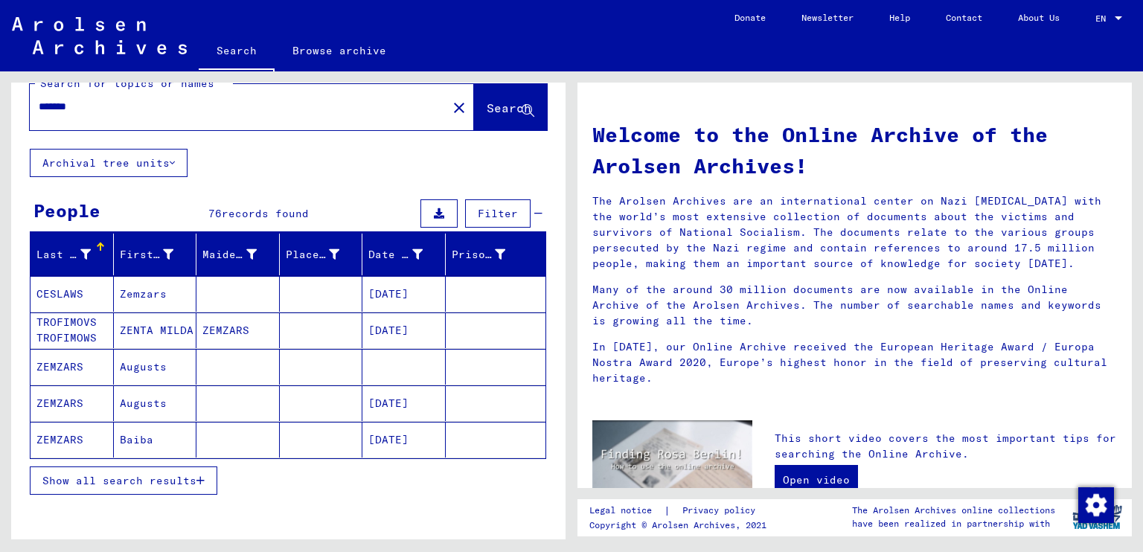
click at [169, 474] on span "Show all search results" at bounding box center [119, 480] width 154 height 13
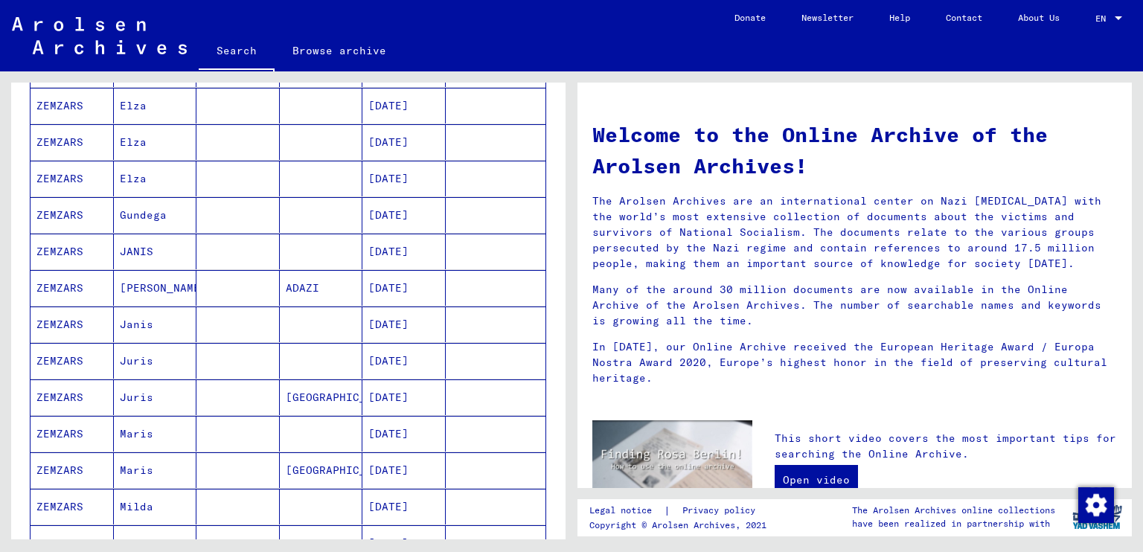
scroll to position [628, 0]
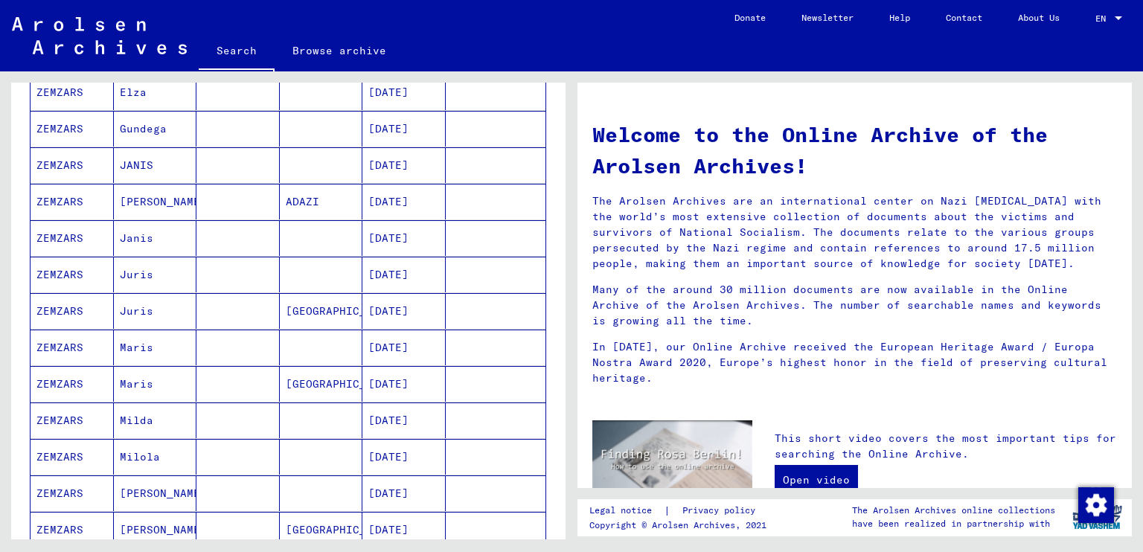
click at [141, 421] on mat-cell "Milda" at bounding box center [155, 421] width 83 height 36
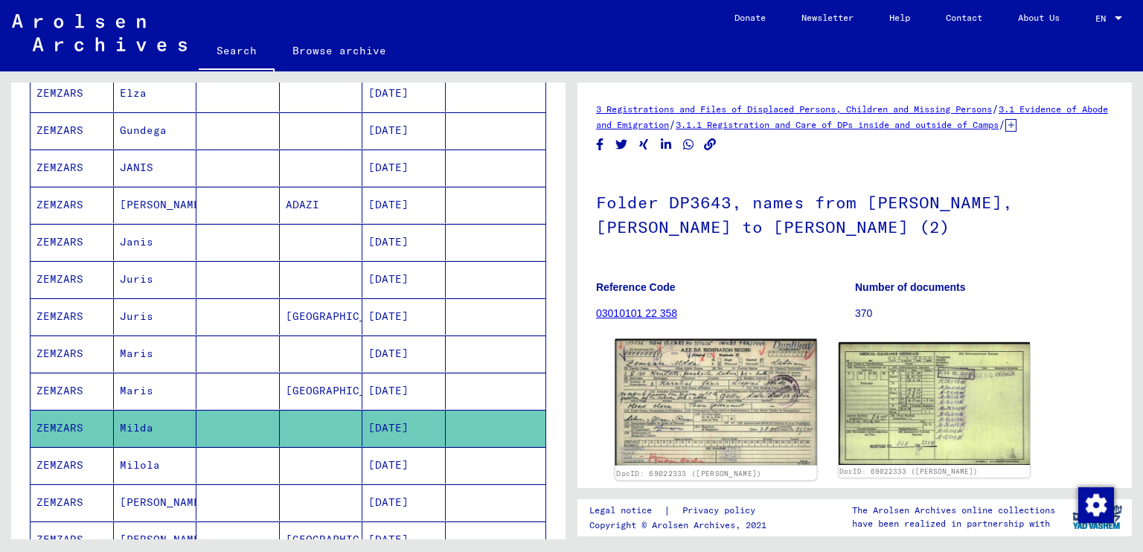
click at [683, 386] on img at bounding box center [716, 402] width 201 height 127
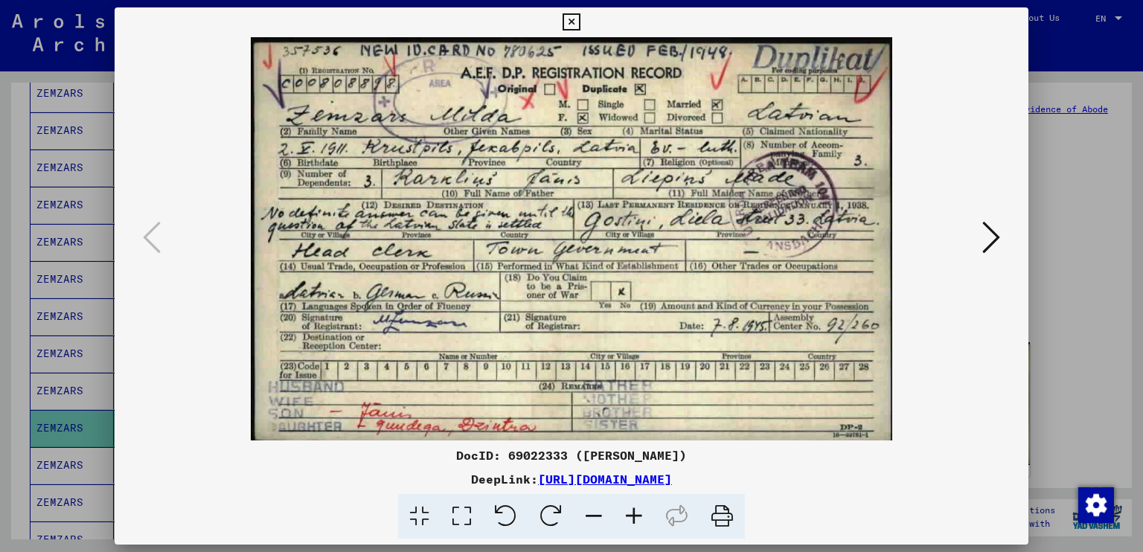
click at [575, 26] on icon at bounding box center [571, 22] width 17 height 18
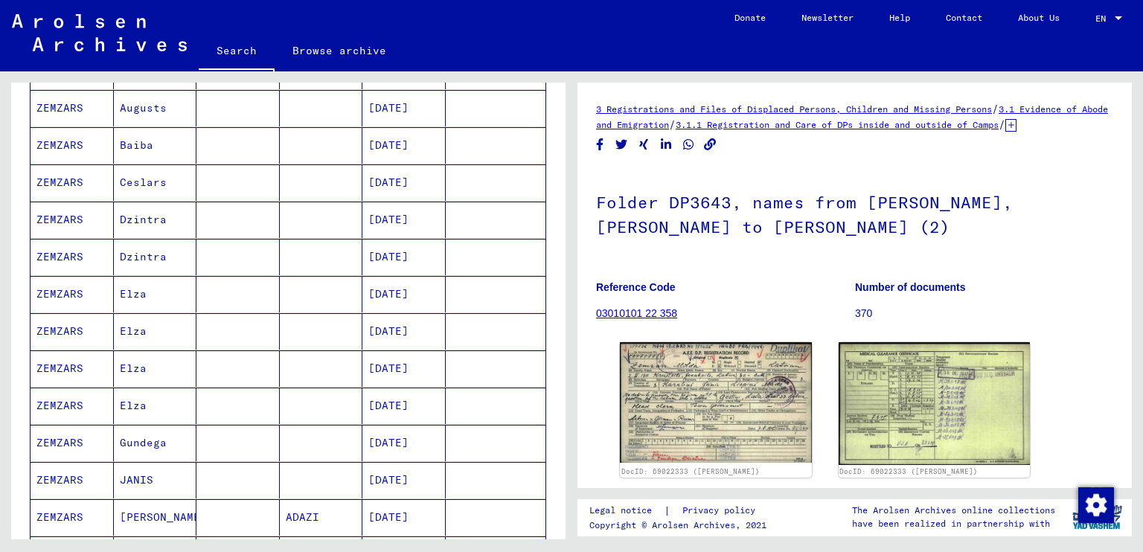
scroll to position [325, 0]
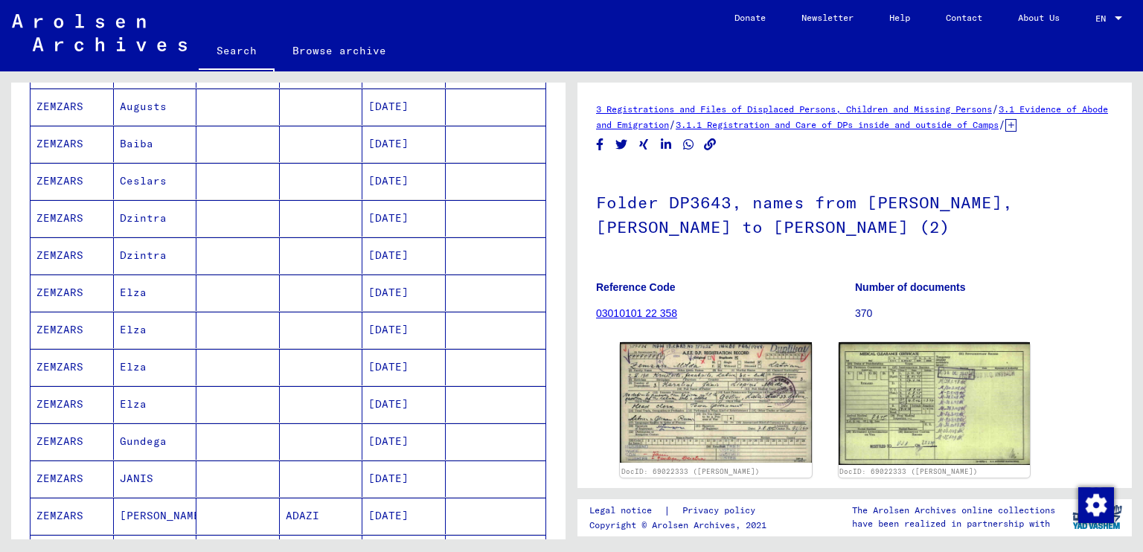
click at [128, 219] on mat-cell "Dzintra" at bounding box center [155, 218] width 83 height 36
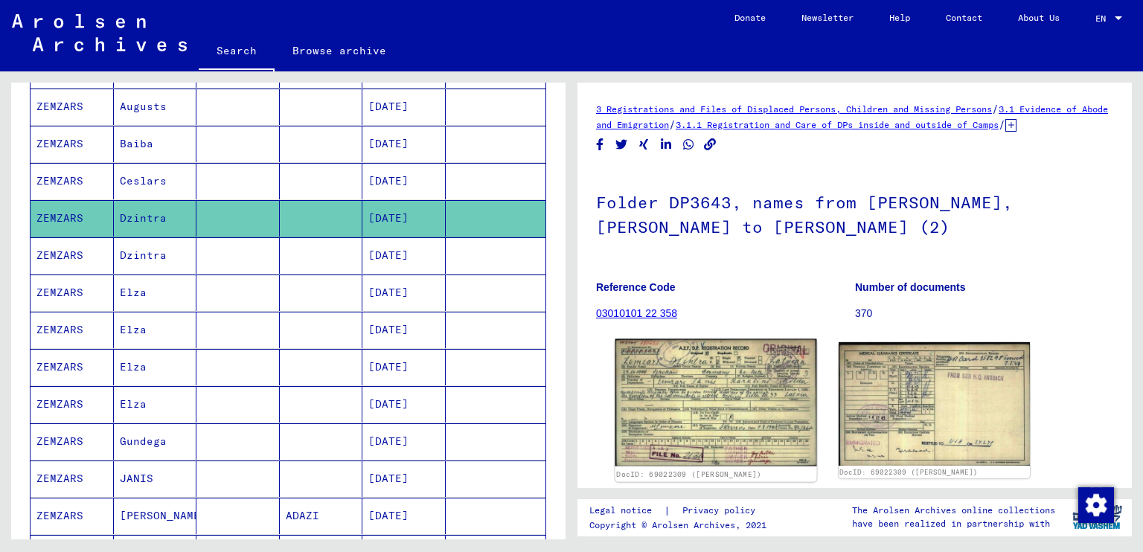
click at [708, 373] on img at bounding box center [716, 402] width 201 height 127
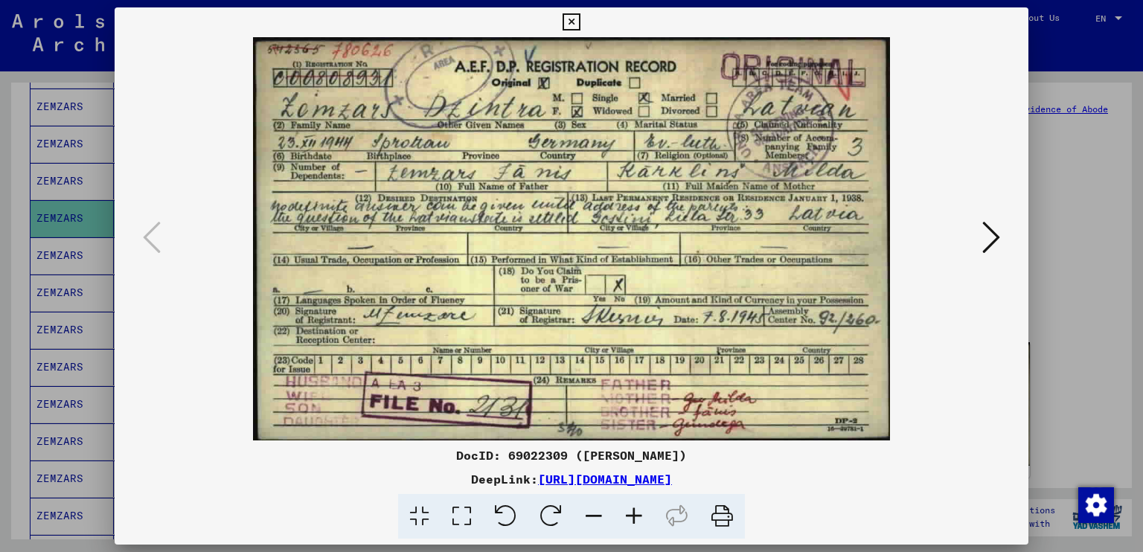
click at [566, 23] on icon at bounding box center [571, 22] width 17 height 18
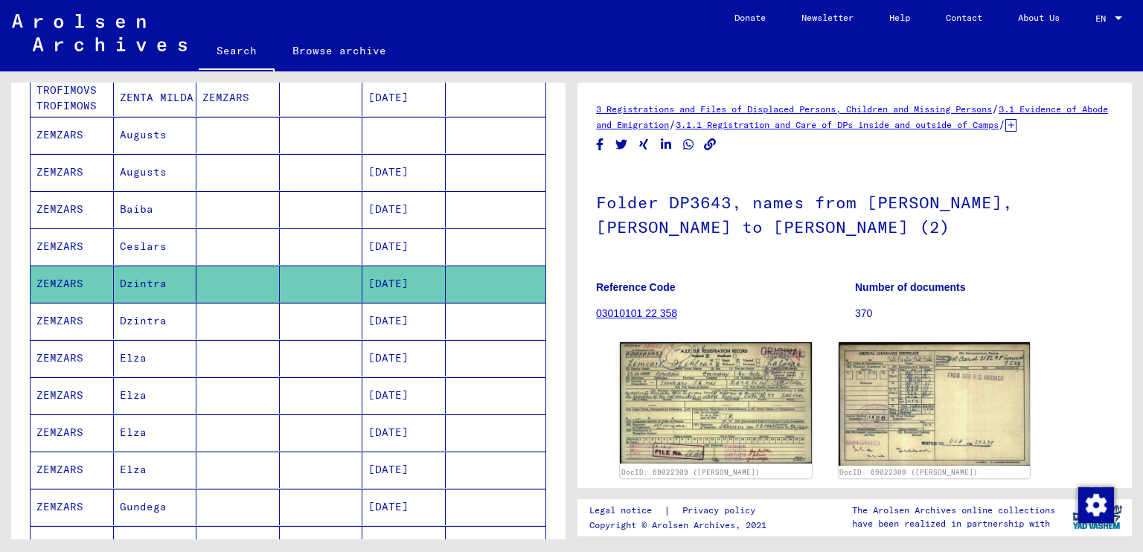
scroll to position [226, 0]
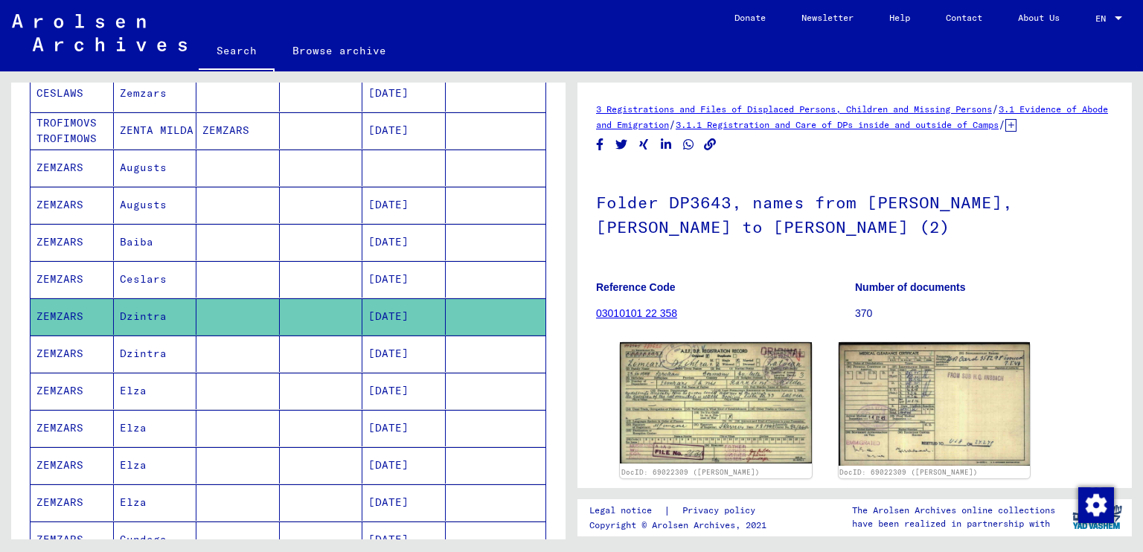
click at [155, 202] on mat-cell "Augusts" at bounding box center [155, 205] width 83 height 36
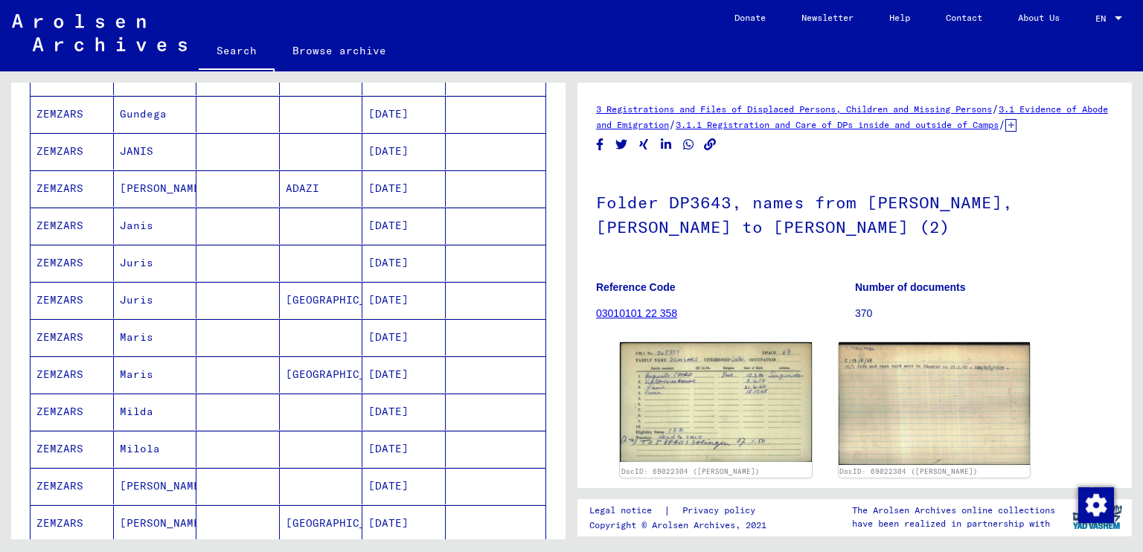
scroll to position [852, 0]
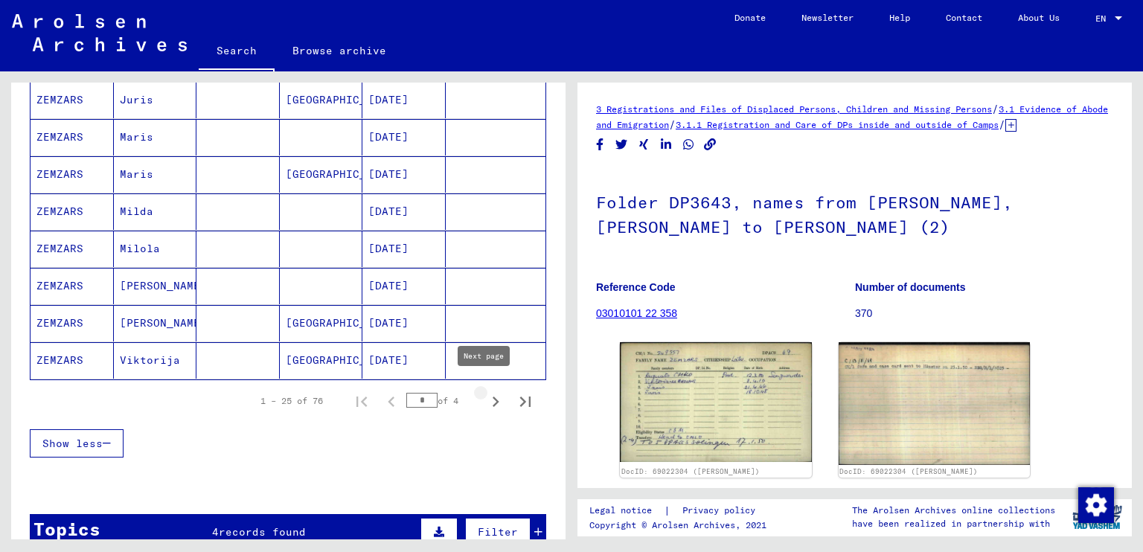
click at [493, 397] on icon "Next page" at bounding box center [496, 402] width 7 height 10
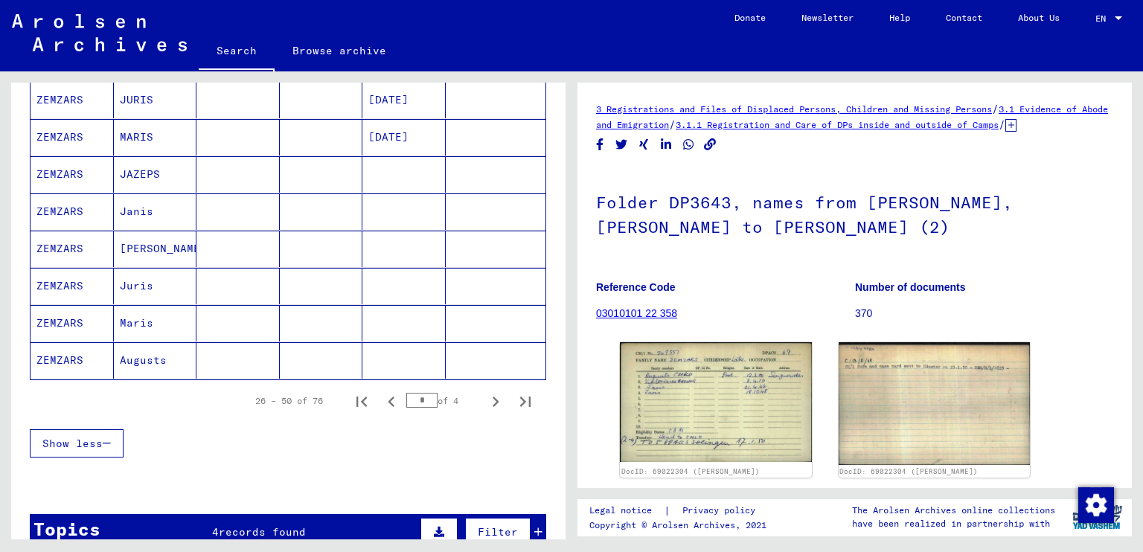
click at [145, 359] on mat-cell "Augusts" at bounding box center [155, 360] width 83 height 36
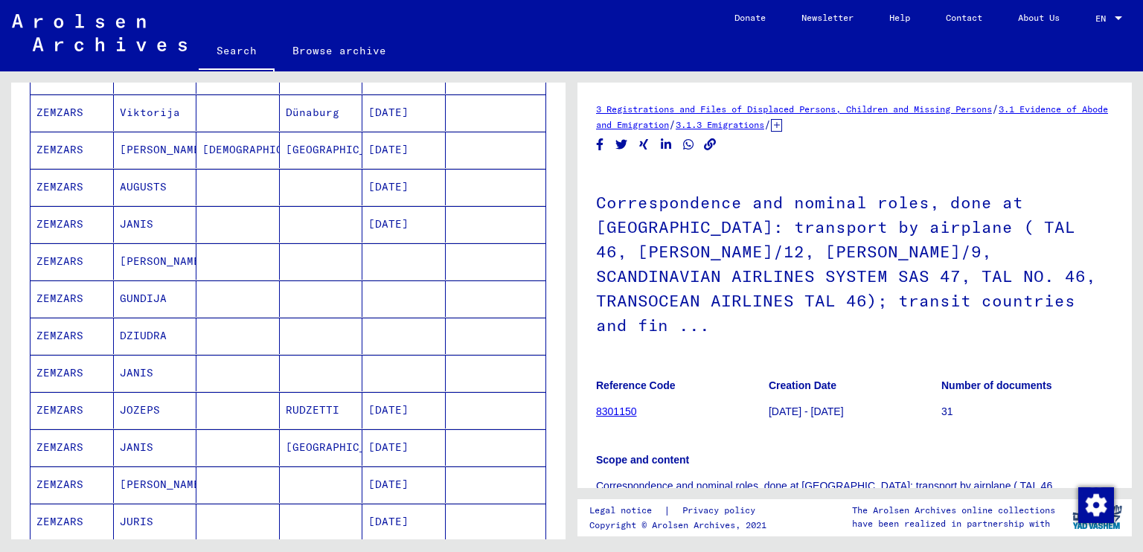
scroll to position [432, 0]
click at [150, 185] on mat-cell "AUGUSTS" at bounding box center [155, 185] width 83 height 36
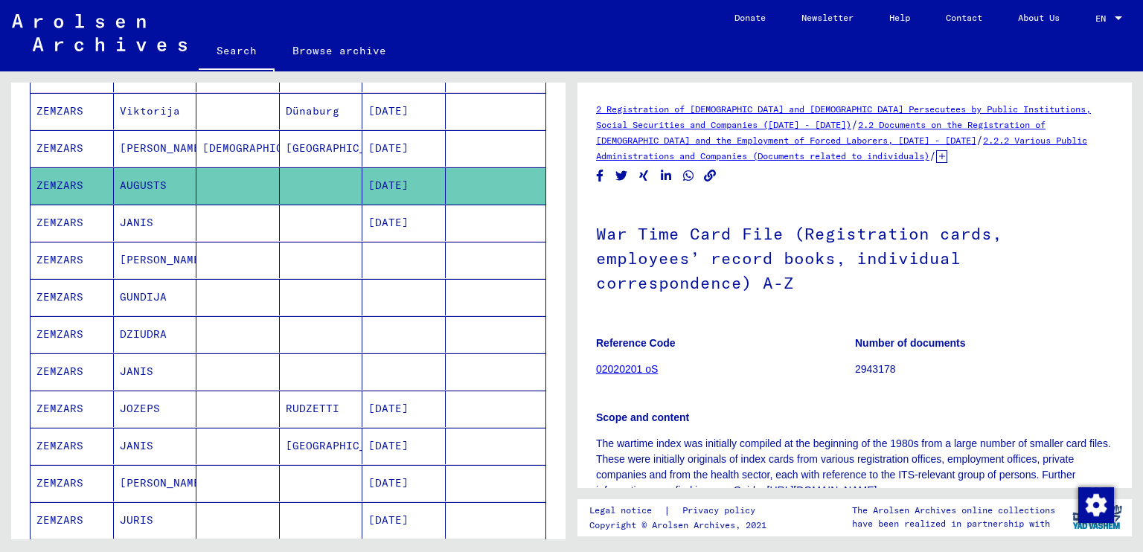
click at [132, 218] on mat-cell "JANIS" at bounding box center [155, 223] width 83 height 36
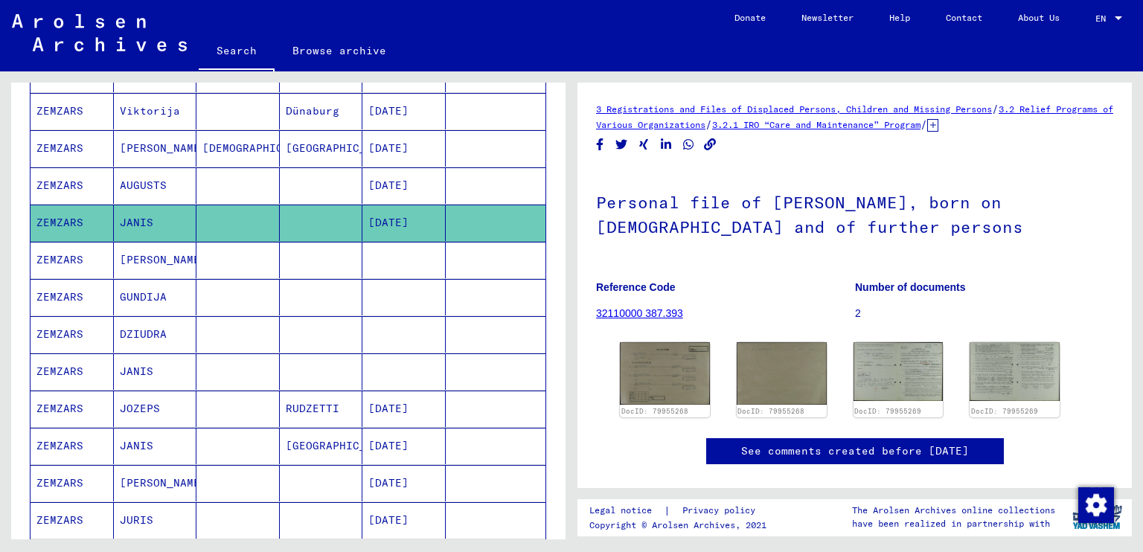
scroll to position [485, 0]
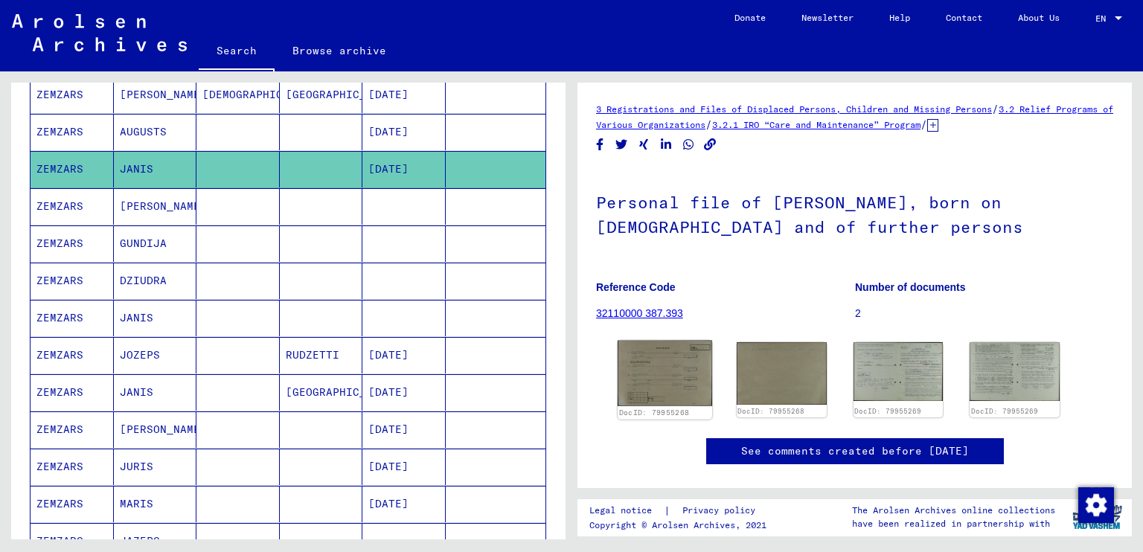
click at [640, 354] on img at bounding box center [665, 373] width 95 height 65
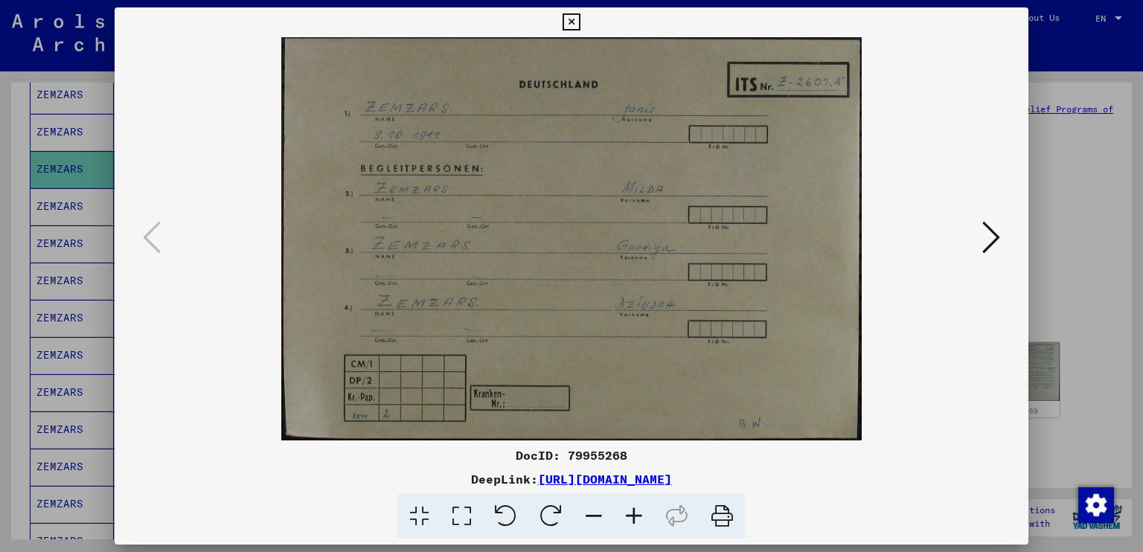
click at [572, 23] on icon at bounding box center [571, 22] width 17 height 18
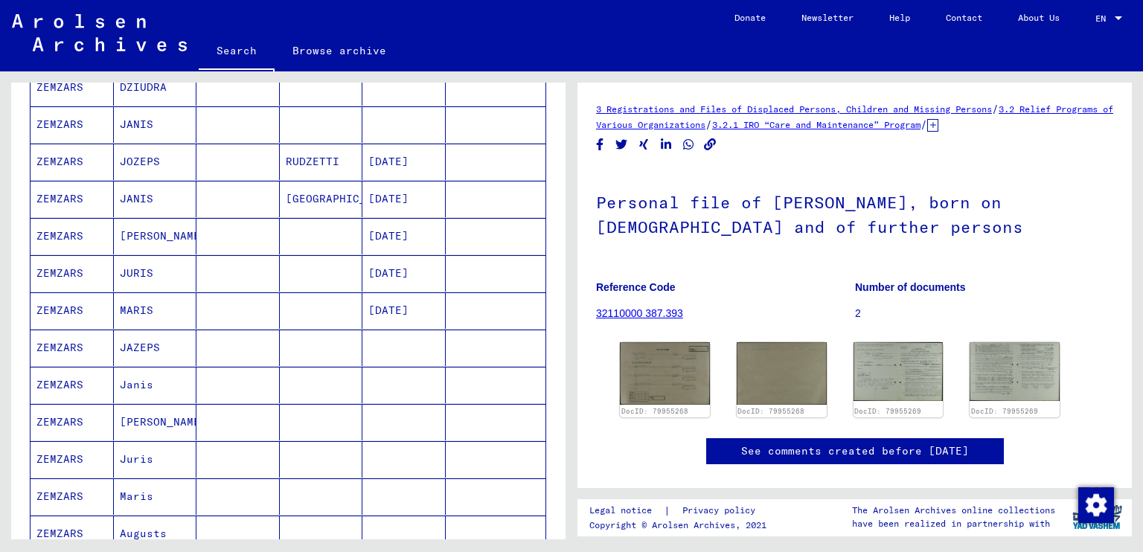
scroll to position [732, 0]
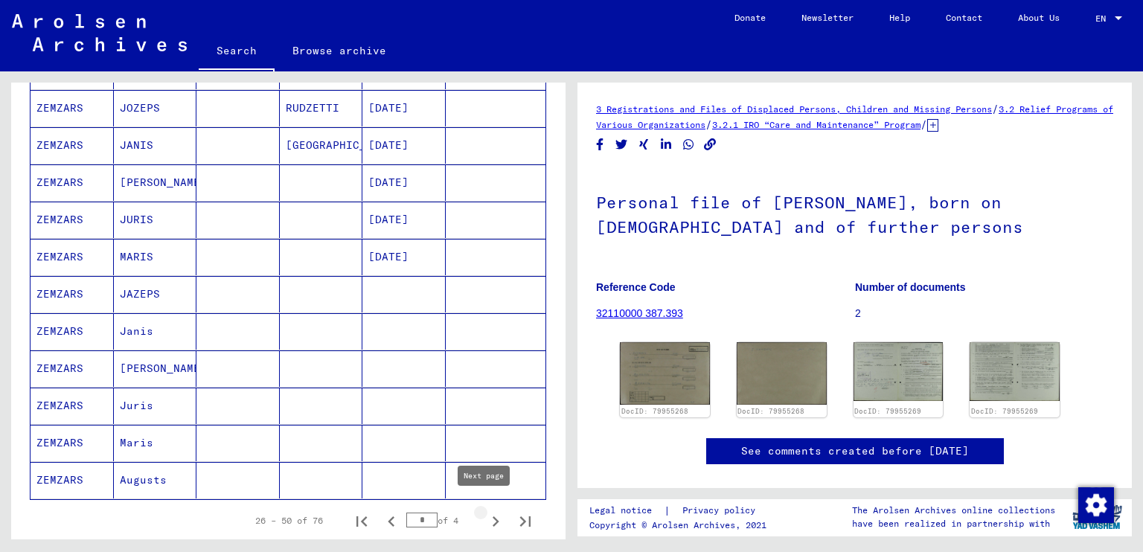
click at [485, 514] on icon "Next page" at bounding box center [495, 521] width 21 height 21
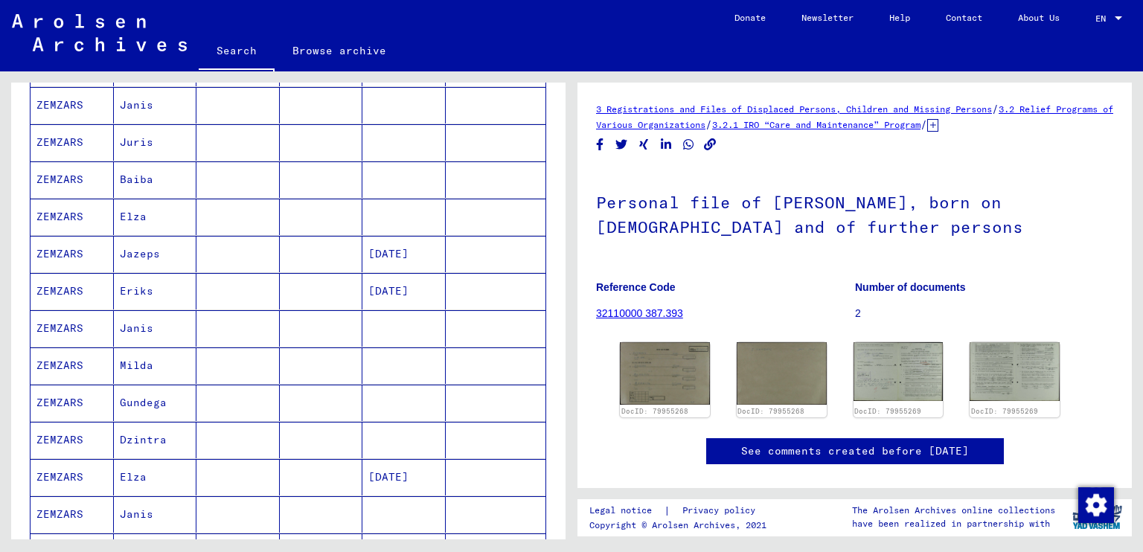
scroll to position [250, 0]
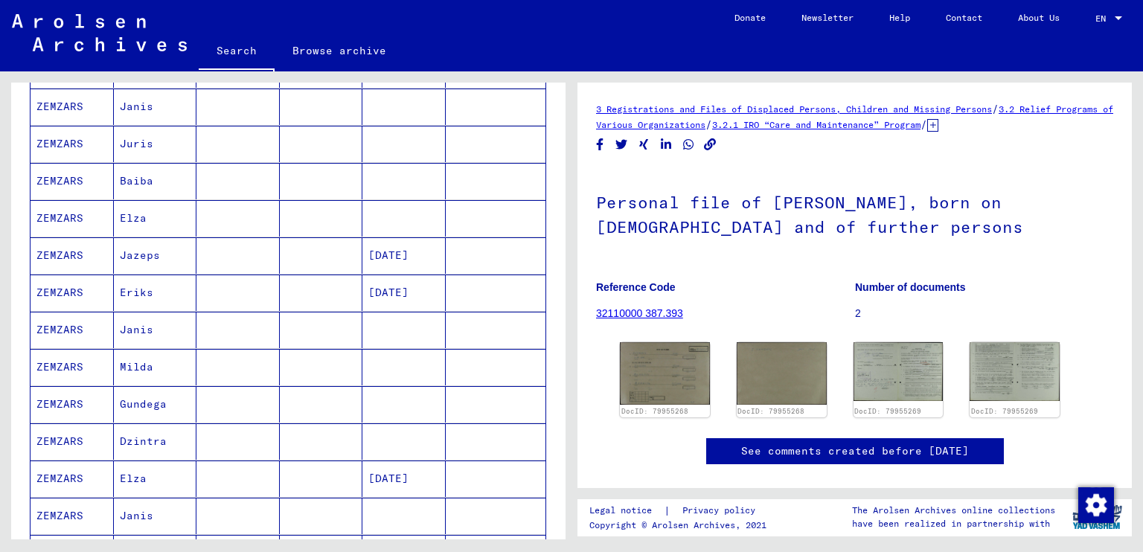
click at [138, 246] on mat-cell "Jazeps" at bounding box center [155, 255] width 83 height 36
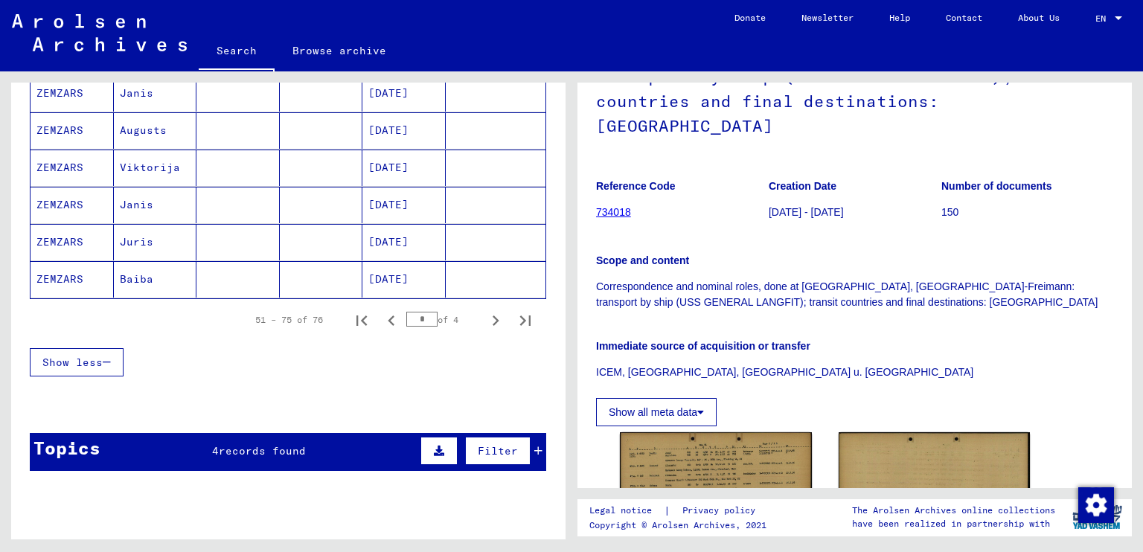
scroll to position [936, 0]
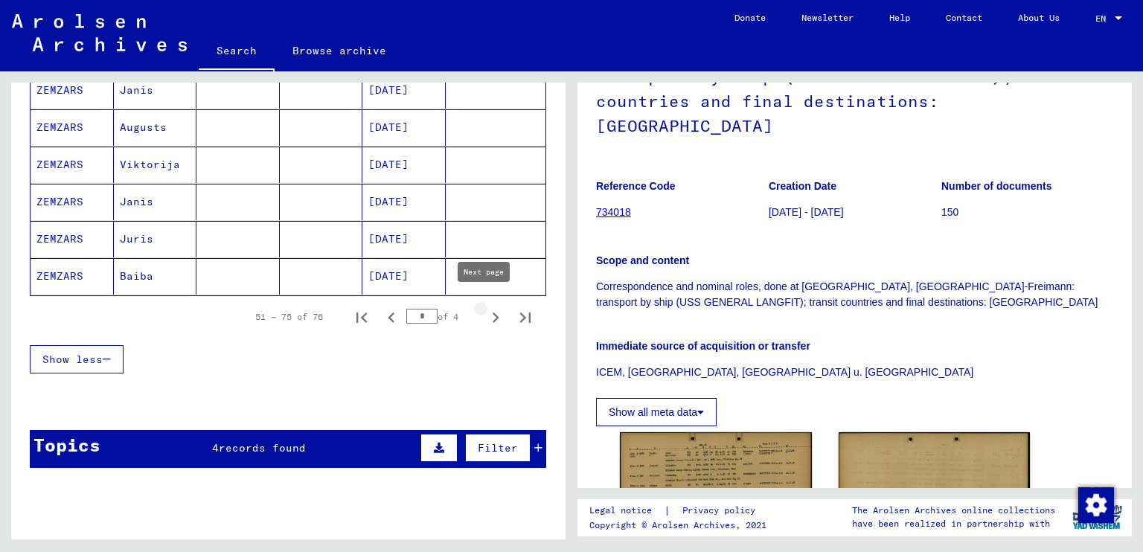
click at [493, 313] on icon "Next page" at bounding box center [496, 318] width 7 height 10
type input "*"
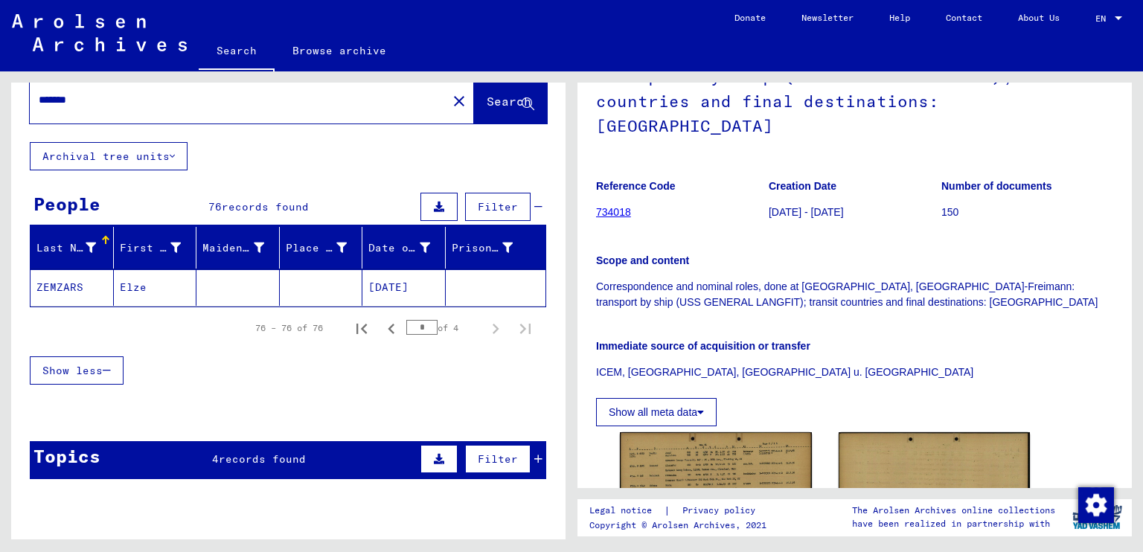
scroll to position [0, 0]
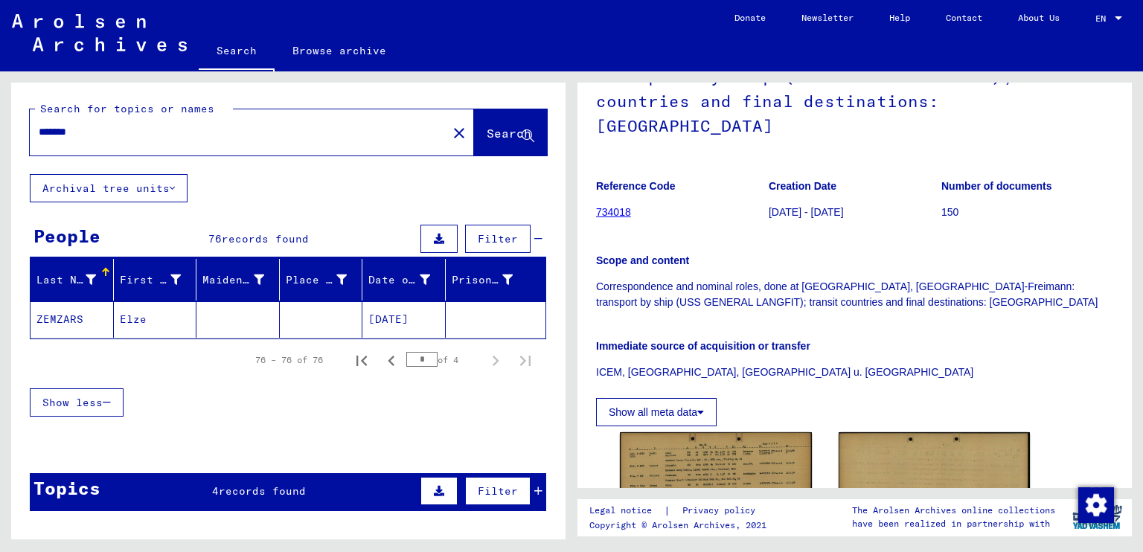
drag, startPoint x: 99, startPoint y: 137, endPoint x: 0, endPoint y: 136, distance: 99.0
click at [0, 136] on div "Search for topics or names ******* close Search Archival tree units People 76 r…" at bounding box center [286, 305] width 572 height 468
click at [95, 136] on input "*******" at bounding box center [239, 132] width 400 height 16
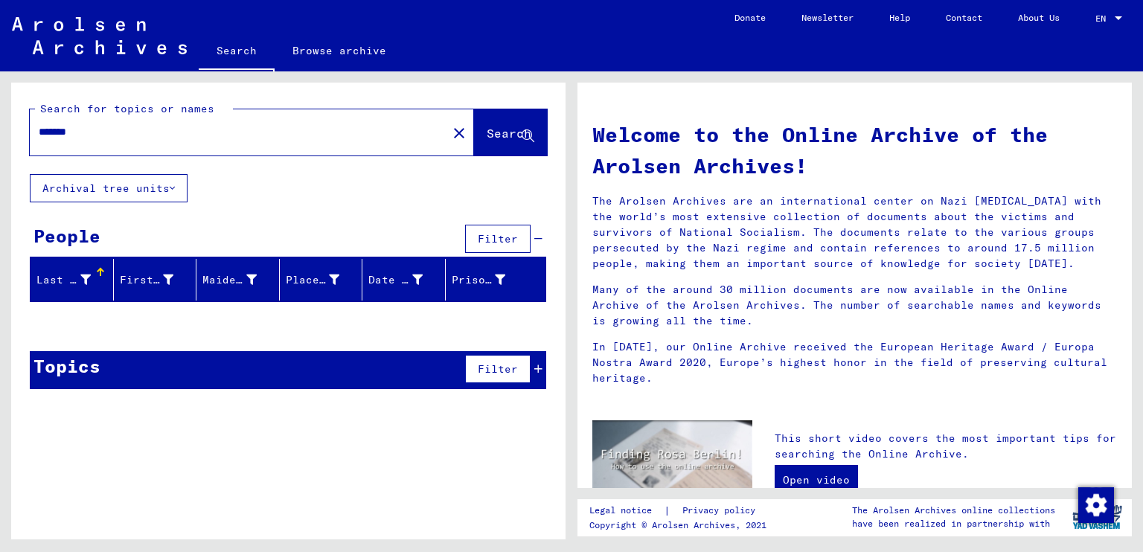
click at [479, 142] on button "Search" at bounding box center [510, 132] width 73 height 46
click at [196, 143] on div "*******" at bounding box center [230, 131] width 400 height 33
click at [147, 131] on input "*******" at bounding box center [234, 132] width 391 height 16
click at [501, 126] on span "Search" at bounding box center [509, 133] width 45 height 15
click at [130, 131] on input "******" at bounding box center [234, 132] width 391 height 16
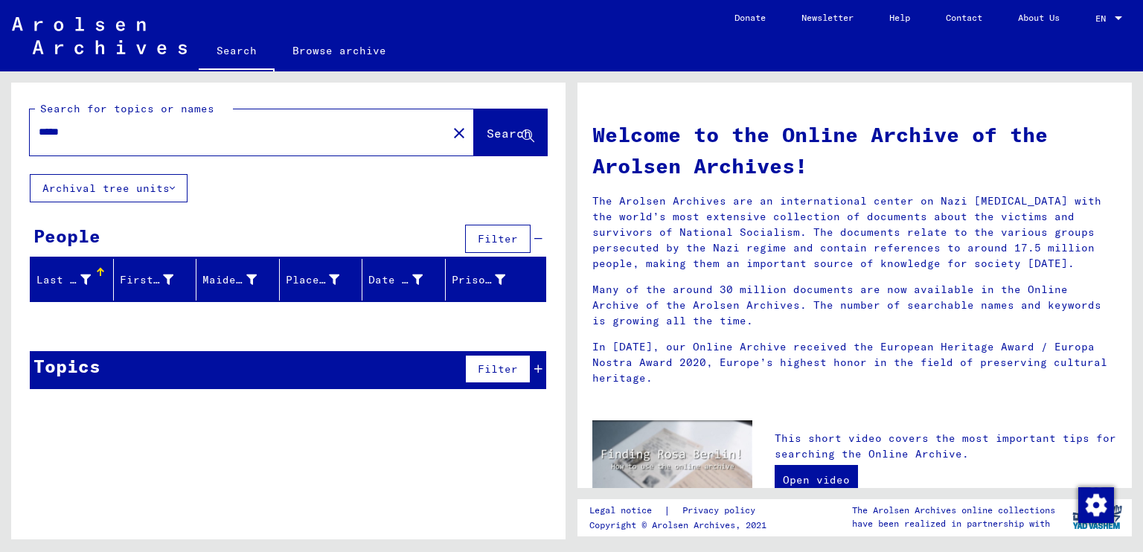
type input "*****"
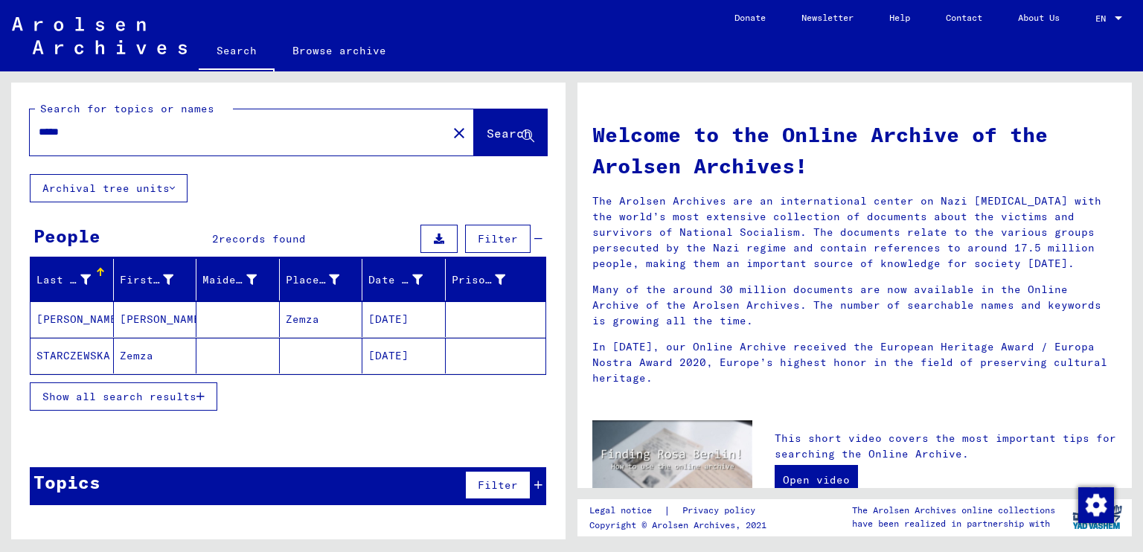
drag, startPoint x: 129, startPoint y: 132, endPoint x: 32, endPoint y: 135, distance: 96.8
click at [39, 137] on input "*****" at bounding box center [234, 132] width 391 height 16
